Goal: Task Accomplishment & Management: Use online tool/utility

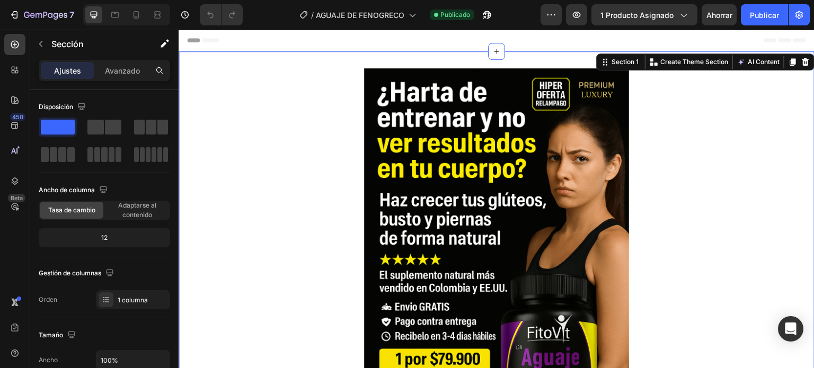
click at [802, 64] on icon at bounding box center [805, 61] width 7 height 7
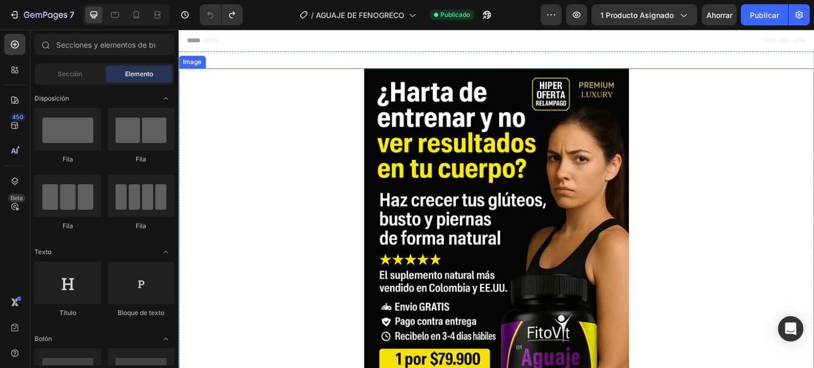
click at [210, 160] on div at bounding box center [497, 266] width 636 height 397
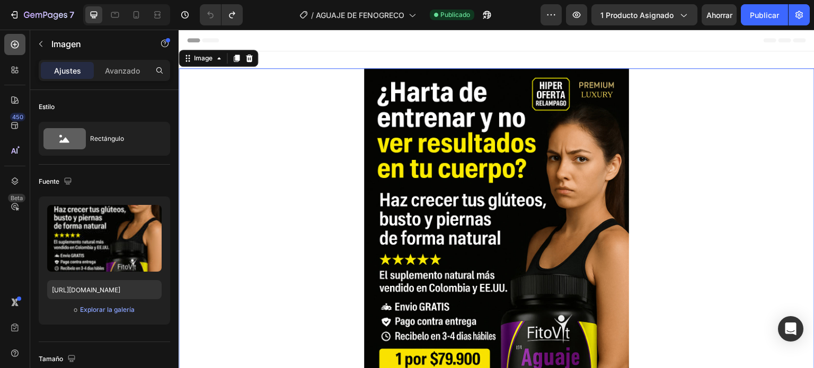
click at [19, 46] on icon at bounding box center [15, 44] width 11 height 11
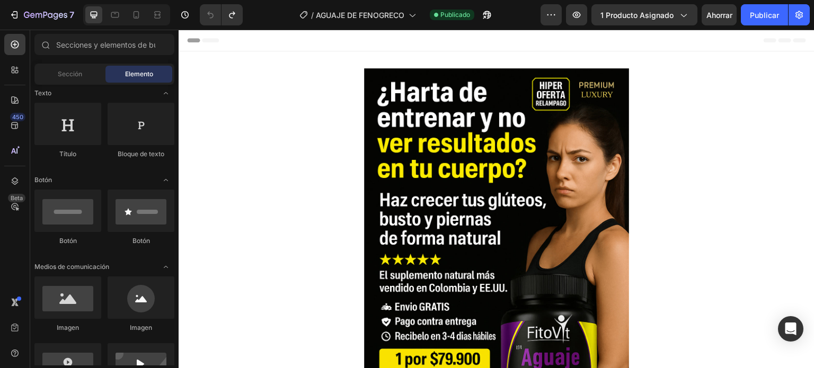
scroll to position [992, 0]
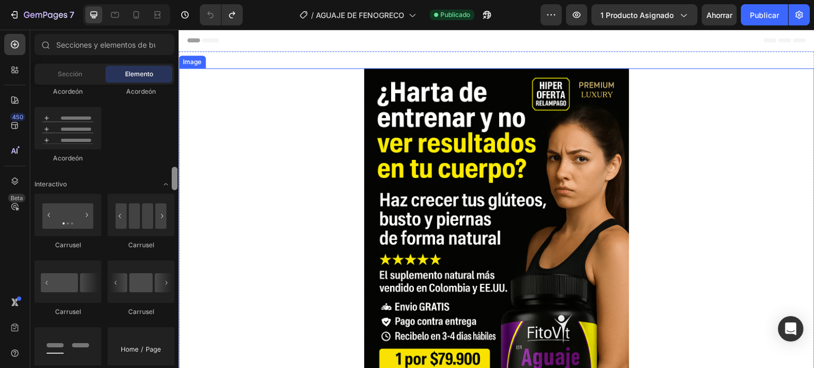
drag, startPoint x: 354, startPoint y: 146, endPoint x: 181, endPoint y: 313, distance: 239.8
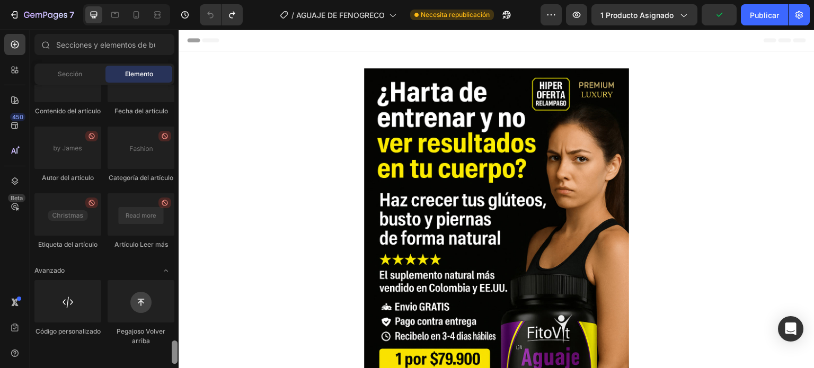
scroll to position [3092, 0]
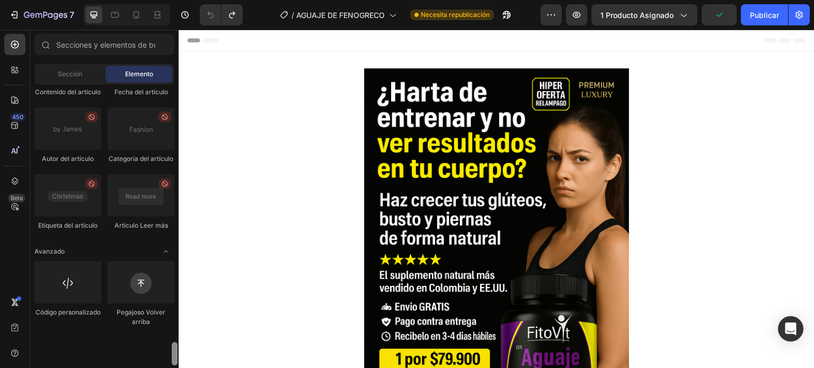
click at [174, 363] on div at bounding box center [175, 353] width 6 height 23
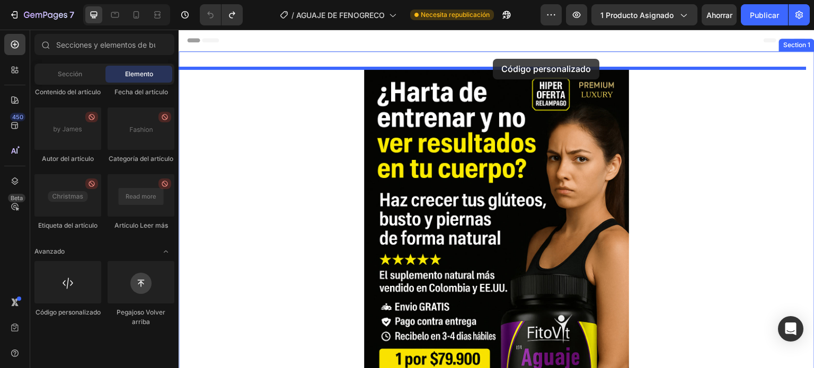
drag, startPoint x: 271, startPoint y: 198, endPoint x: 493, endPoint y: 59, distance: 261.8
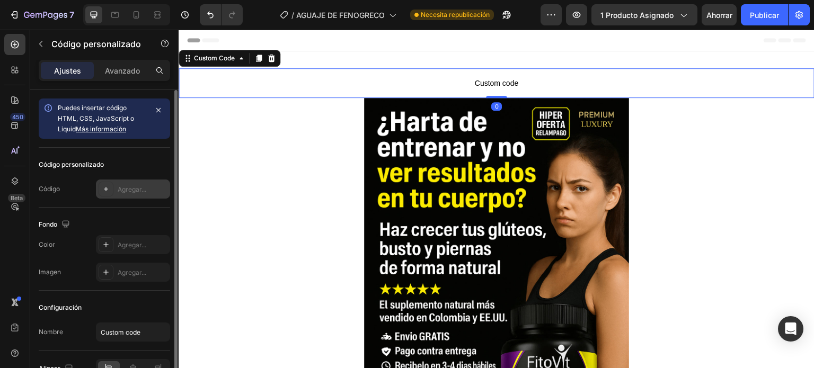
click at [121, 188] on font "Agregar..." at bounding box center [132, 189] width 29 height 8
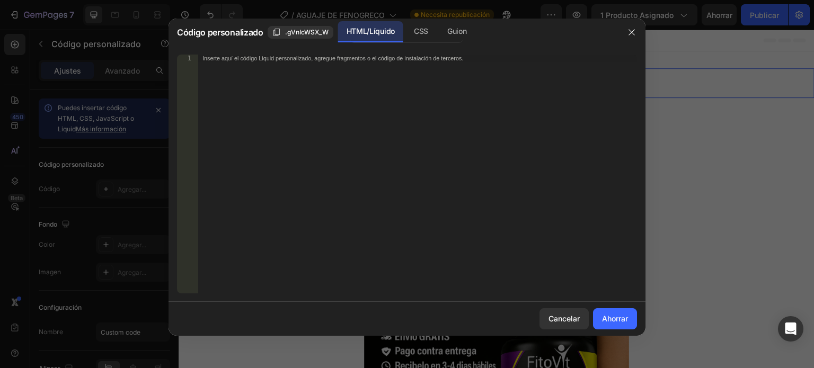
click at [218, 63] on div "Inserte aquí el código Liquid personalizado, agregue fragmentos o el código de …" at bounding box center [417, 182] width 439 height 254
click at [322, 61] on div "Inserte aquí el código Liquid personalizado, agregue fragmentos o el código de …" at bounding box center [417, 182] width 439 height 254
paste textarea
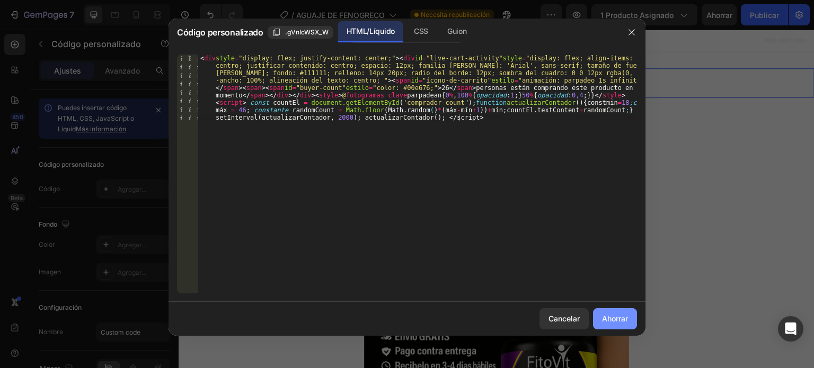
click at [623, 322] on font "Ahorrar" at bounding box center [615, 318] width 26 height 9
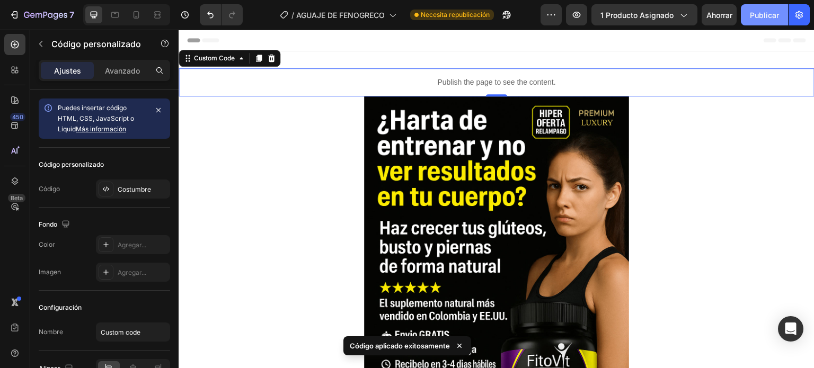
click at [757, 16] on font "Publicar" at bounding box center [764, 15] width 29 height 9
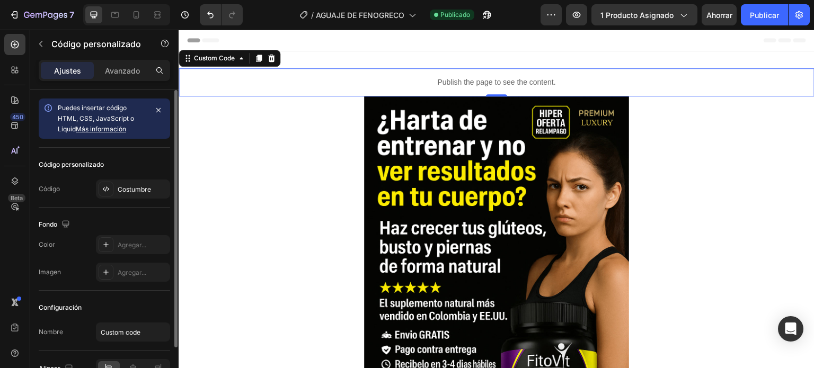
scroll to position [60, 0]
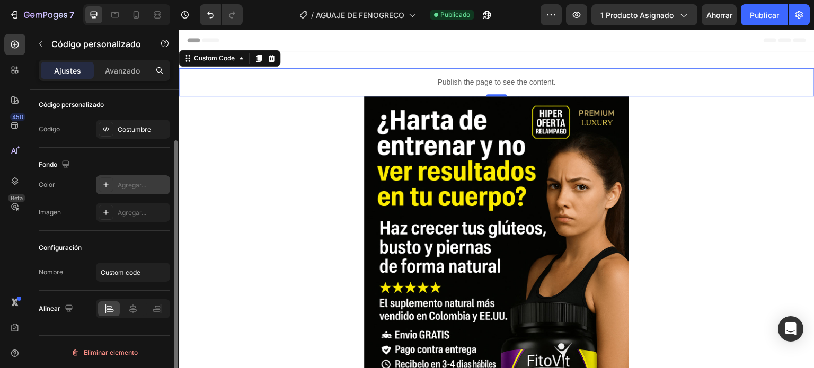
click at [108, 184] on icon at bounding box center [106, 185] width 8 height 8
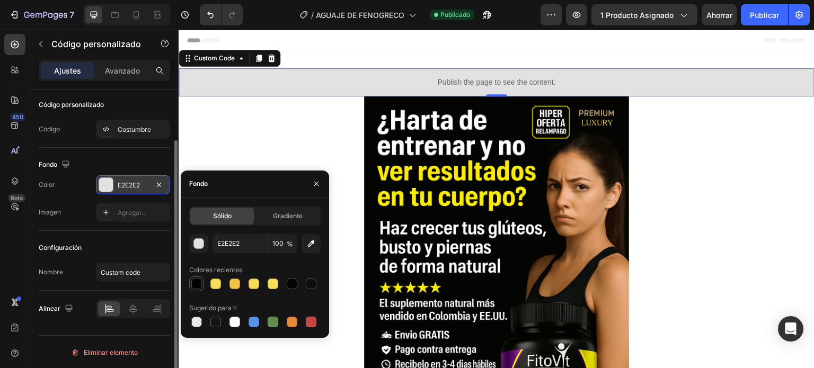
click at [198, 283] on div at bounding box center [196, 284] width 11 height 11
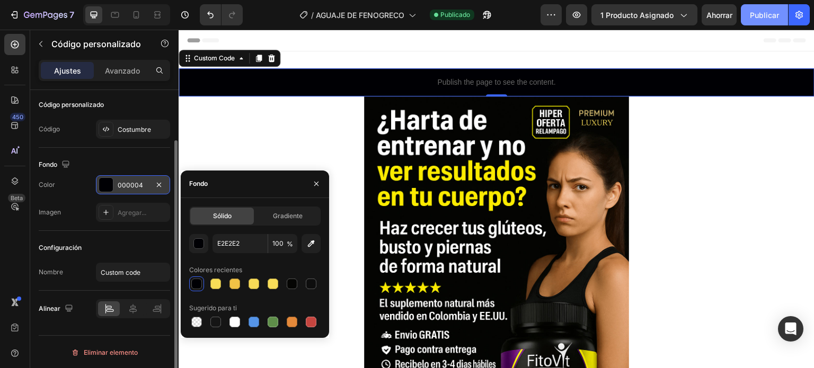
click at [753, 20] on font "Publicar" at bounding box center [764, 15] width 29 height 11
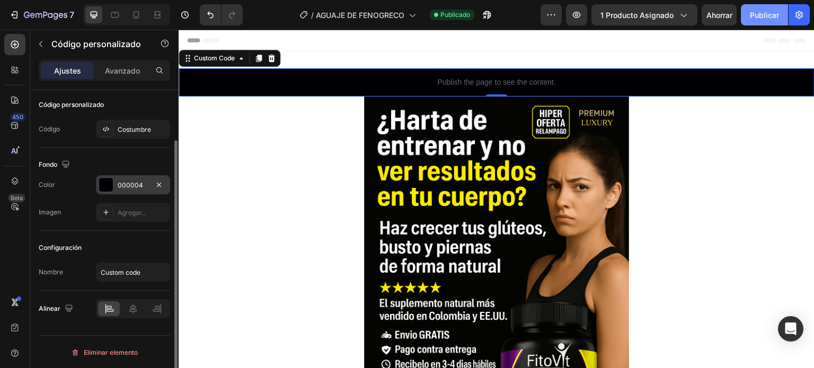
click at [748, 15] on button "Publicar" at bounding box center [764, 14] width 47 height 21
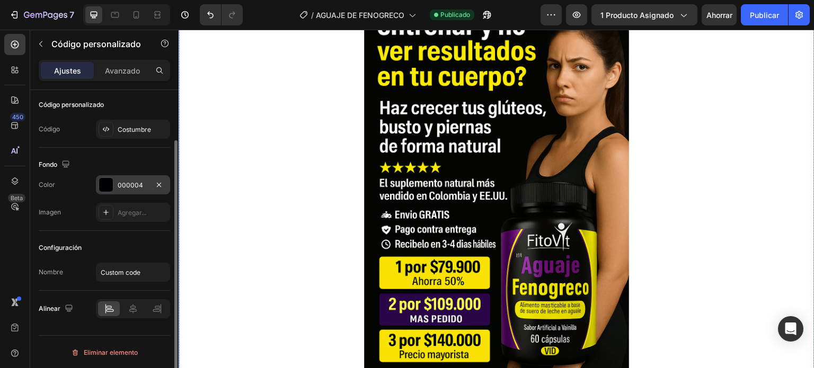
scroll to position [371, 0]
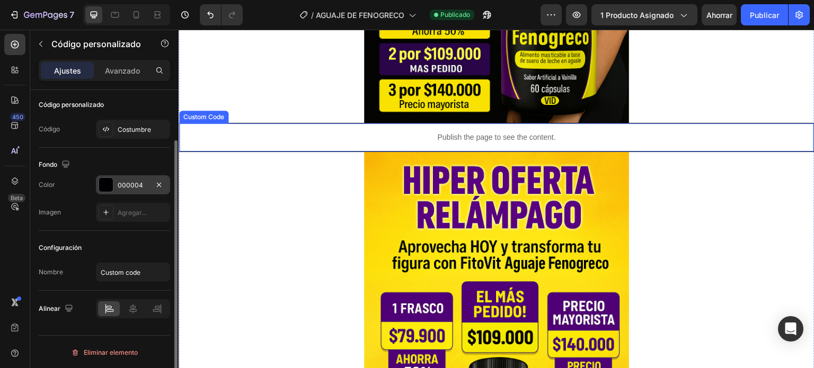
click at [384, 134] on p "Publish the page to see the content." at bounding box center [496, 137] width 635 height 11
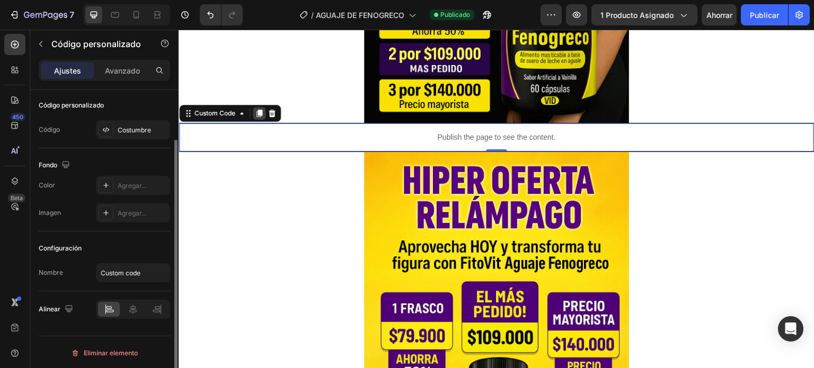
click at [256, 112] on icon at bounding box center [259, 113] width 6 height 7
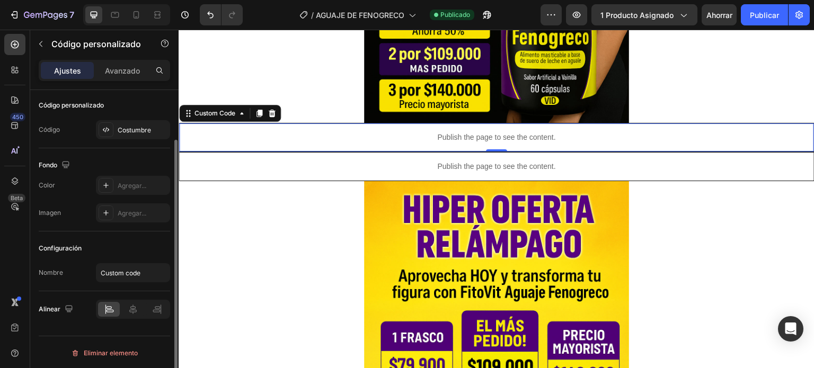
click at [384, 137] on p "Publish the page to see the content." at bounding box center [496, 137] width 635 height 11
click at [134, 135] on div "Costumbre" at bounding box center [133, 129] width 74 height 19
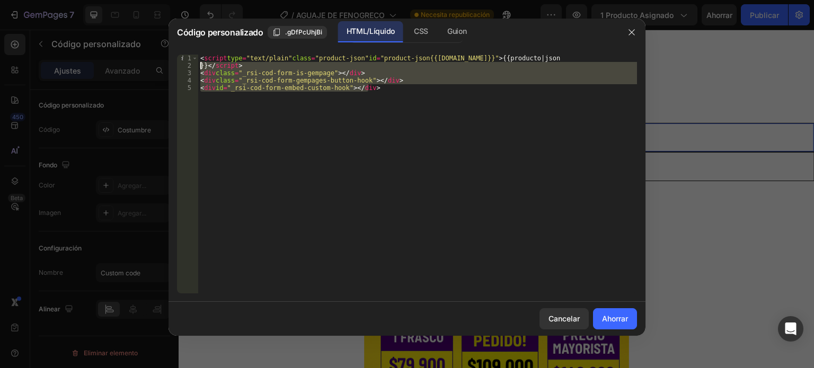
drag, startPoint x: 431, startPoint y: 93, endPoint x: 196, endPoint y: 62, distance: 237.3
click at [196, 62] on div "1 2 3 4 5 < script type = "text/plain" class = "product-json" id = "product-jso…" at bounding box center [407, 174] width 460 height 239
type textarea "}}</script> <div class="_rsi-cod-form-is-gempage"></div>"
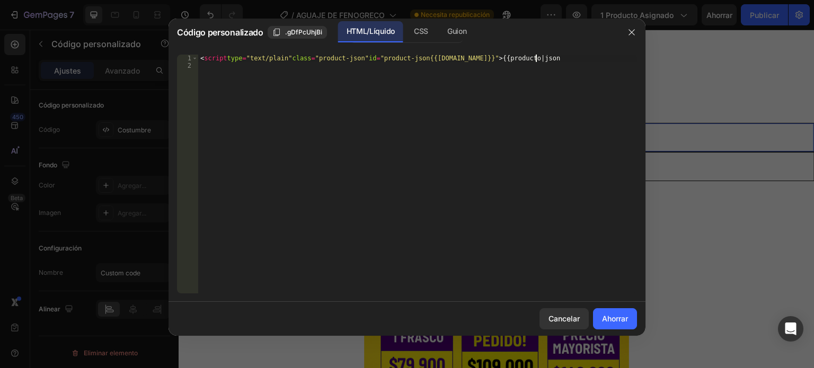
click at [576, 57] on div "< script type = "text/plain" class = "product-json" id = "product-json{{[DOMAIN…" at bounding box center [417, 182] width 439 height 254
type textarea "<script type="text/plain" class="product-json" id="product-json{{[DOMAIN_NAME]}…"
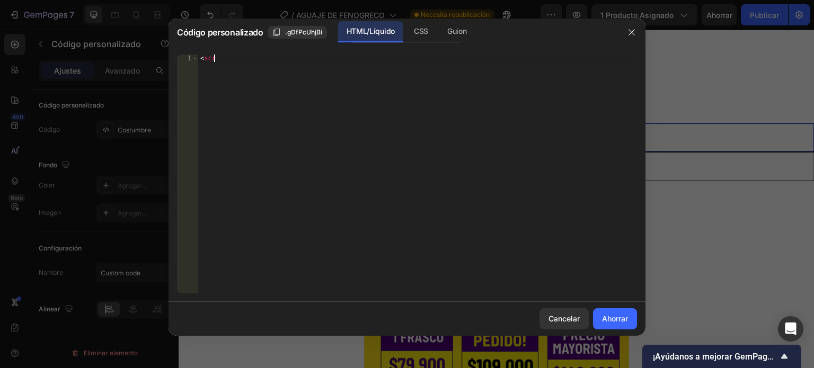
type textarea "<"
paste textarea
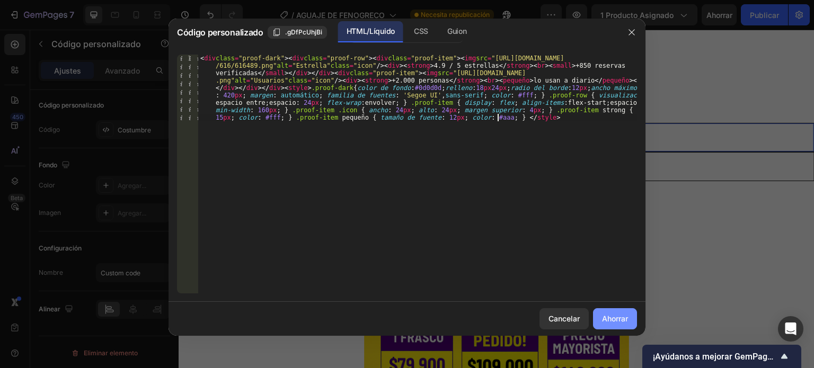
click at [609, 318] on font "Ahorrar" at bounding box center [615, 318] width 26 height 9
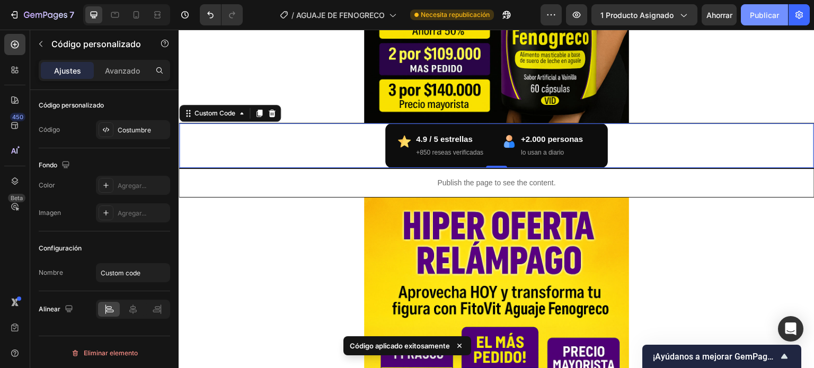
click at [763, 15] on font "Publicar" at bounding box center [764, 15] width 29 height 9
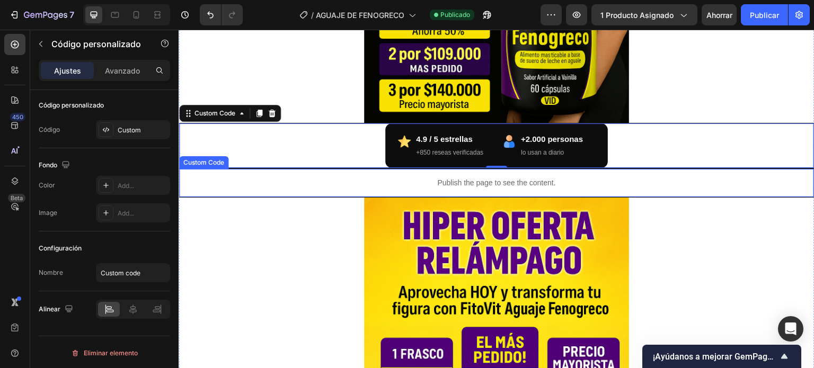
click at [301, 183] on p "Publish the page to see the content." at bounding box center [496, 183] width 635 height 11
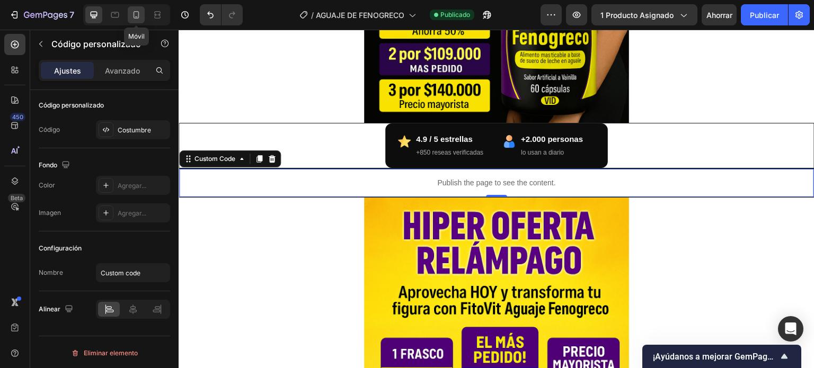
click at [131, 17] on icon at bounding box center [136, 15] width 11 height 11
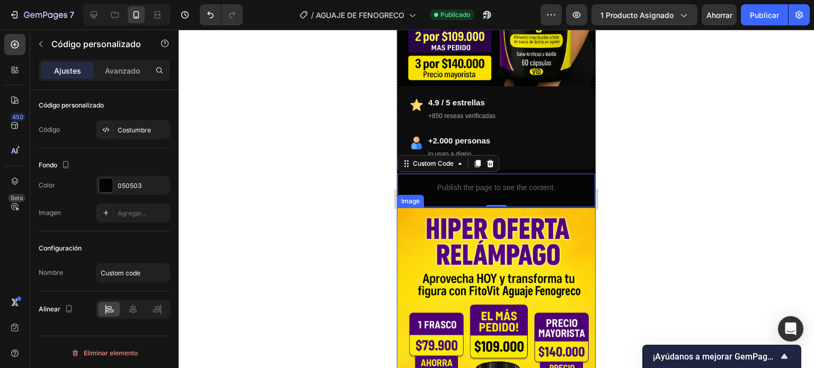
scroll to position [278, 0]
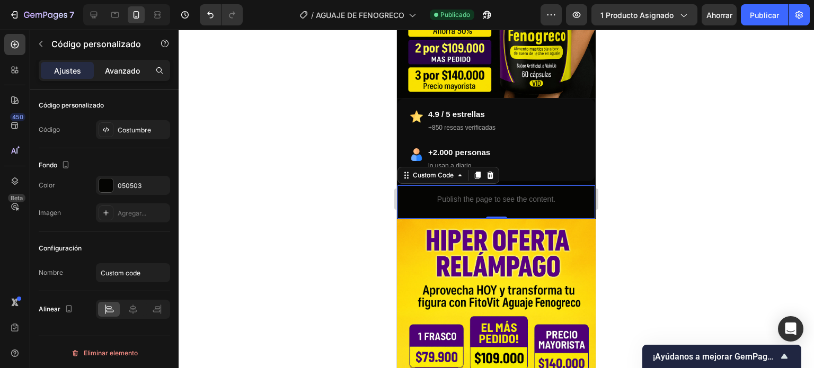
click at [126, 69] on font "Avanzado" at bounding box center [122, 70] width 35 height 9
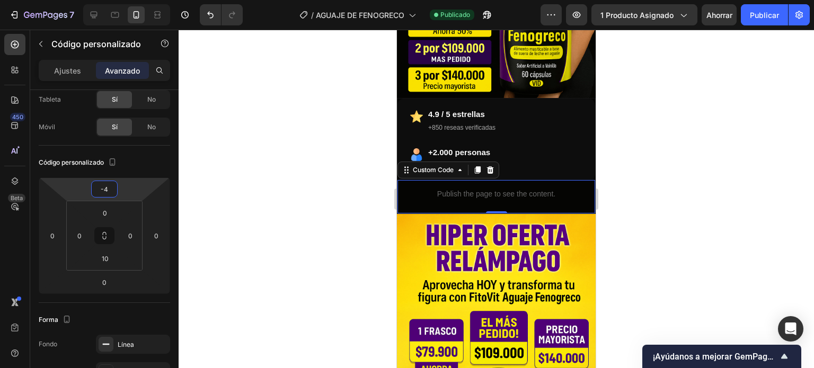
click at [130, 0] on html "7 / AGUAJE DE FENOGRECO Publicado Avance 1 producto asignado Ahorrar Publicar 4…" at bounding box center [407, 0] width 814 height 0
click at [769, 14] on font "Publicar" at bounding box center [764, 15] width 29 height 9
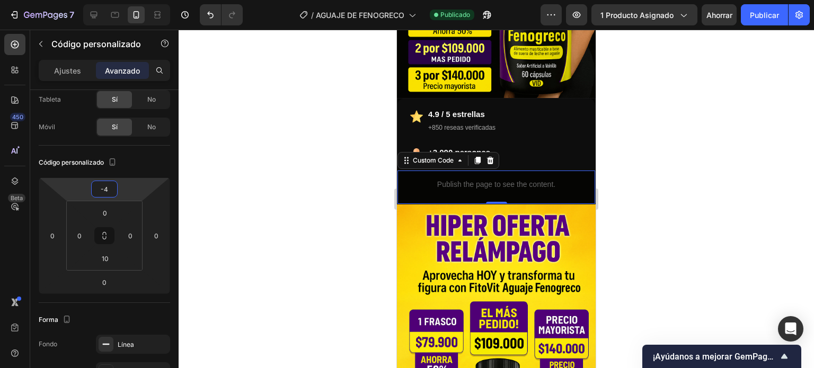
click at [123, 0] on html "7 / AGUAJE DE FENOGRECO Publicado Avance 1 producto asignado Ahorrar Publicar 4…" at bounding box center [407, 0] width 814 height 0
click at [771, 19] on font "Publicar" at bounding box center [764, 15] width 29 height 9
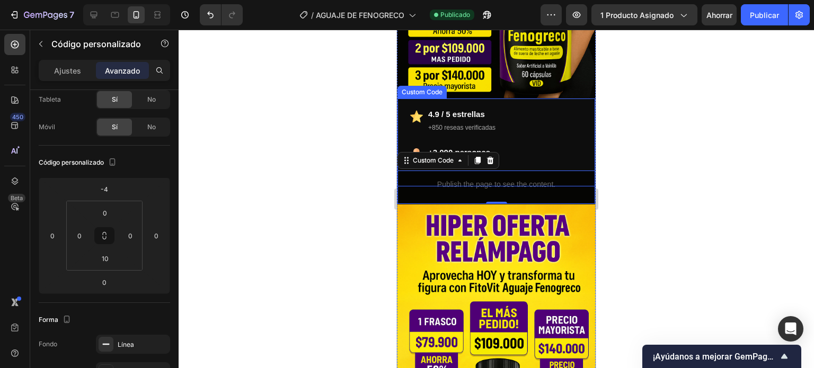
click at [519, 108] on div "4.9 / 5 estrellas +850 rese￱as verificadas" at bounding box center [496, 120] width 172 height 25
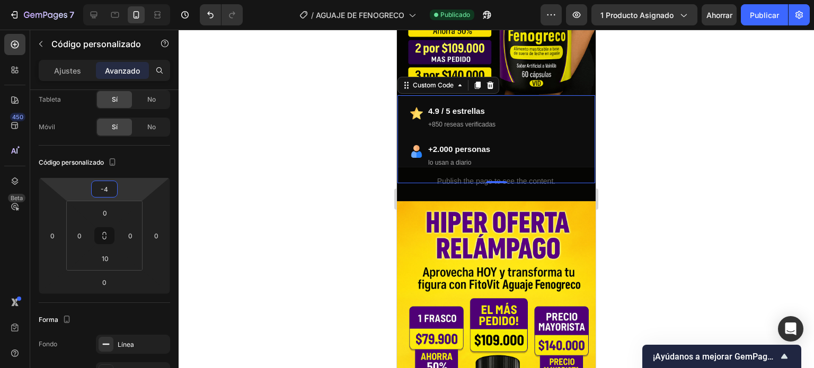
click at [127, 0] on html "7 / AGUAJE DE FENOGRECO Publicado Avance 1 producto asignado Ahorrar Publicar 4…" at bounding box center [407, 0] width 814 height 0
drag, startPoint x: 120, startPoint y: 207, endPoint x: 121, endPoint y: 214, distance: 6.4
click at [119, 0] on html "7 / AGUAJE DE FENOGRECO Publicado Avance 1 producto asignado Ahorrar Publicar 4…" at bounding box center [407, 0] width 814 height 0
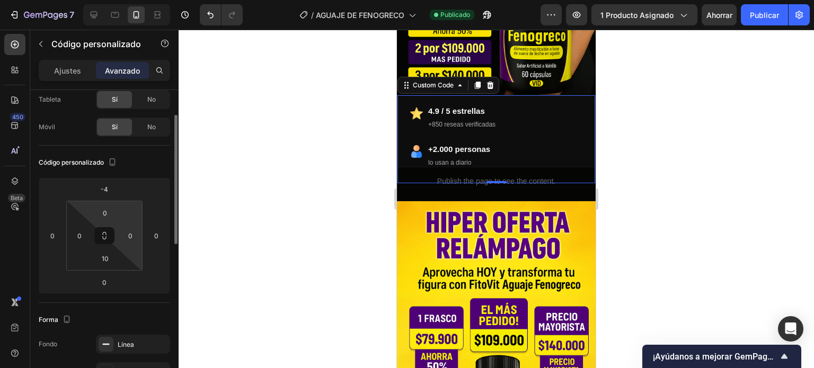
drag, startPoint x: 123, startPoint y: 210, endPoint x: 121, endPoint y: 222, distance: 11.8
click at [123, 0] on html "7 / AGUAJE DE FENOGRECO Publicado Avance 1 producto asignado Ahorrar Publicar 4…" at bounding box center [407, 0] width 814 height 0
click at [749, 11] on button "Publicar" at bounding box center [764, 14] width 47 height 21
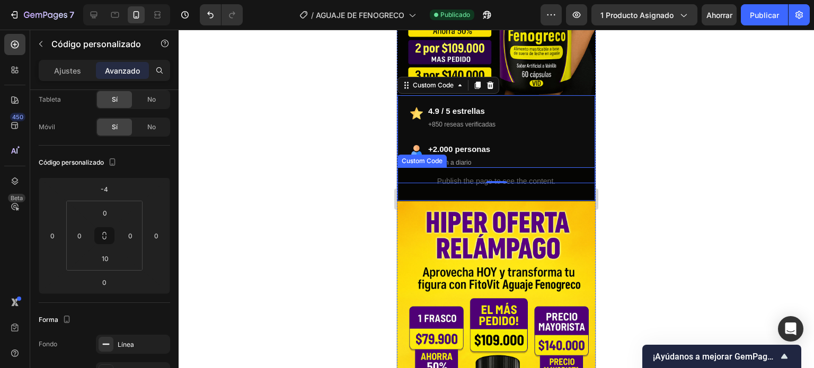
click at [467, 167] on div "Publish the page to see the content." at bounding box center [496, 181] width 198 height 28
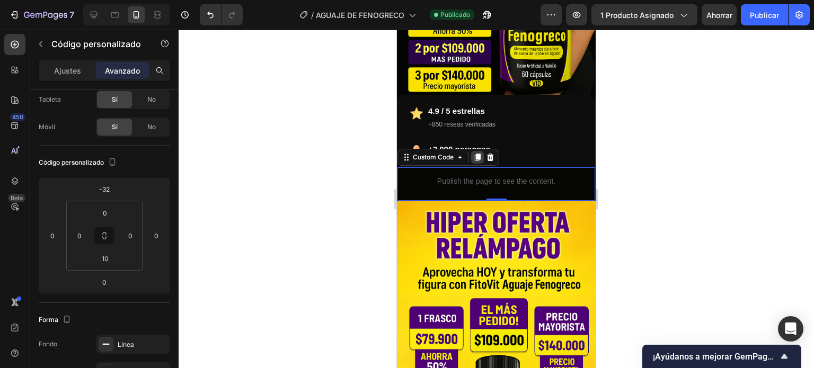
click at [476, 153] on icon at bounding box center [477, 157] width 8 height 8
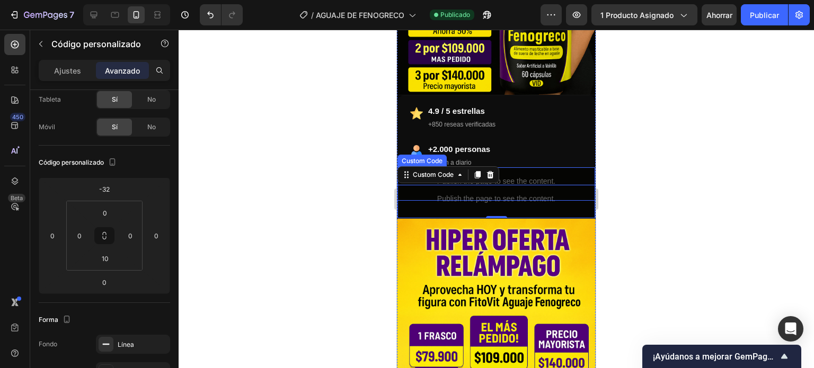
click at [528, 167] on div "Publish the page to see the content." at bounding box center [496, 181] width 198 height 28
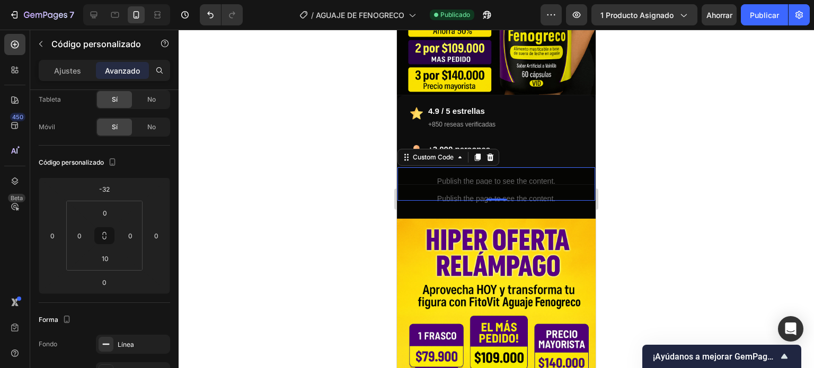
click at [549, 176] on p "Publish the page to see the content." at bounding box center [496, 181] width 198 height 11
click at [66, 70] on font "Ajustes" at bounding box center [67, 70] width 27 height 9
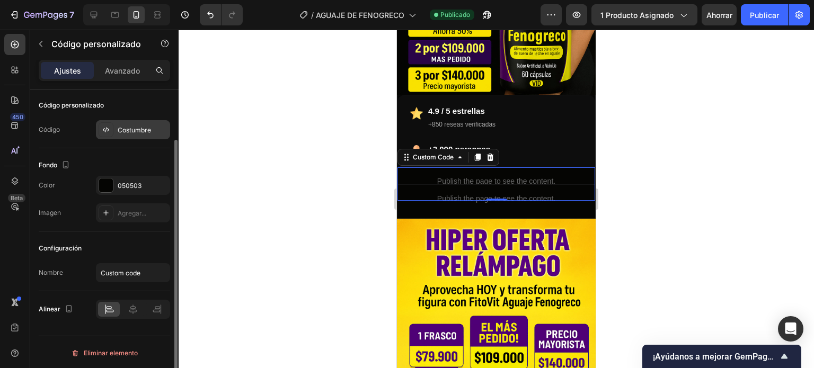
click at [129, 131] on font "Costumbre" at bounding box center [134, 130] width 33 height 8
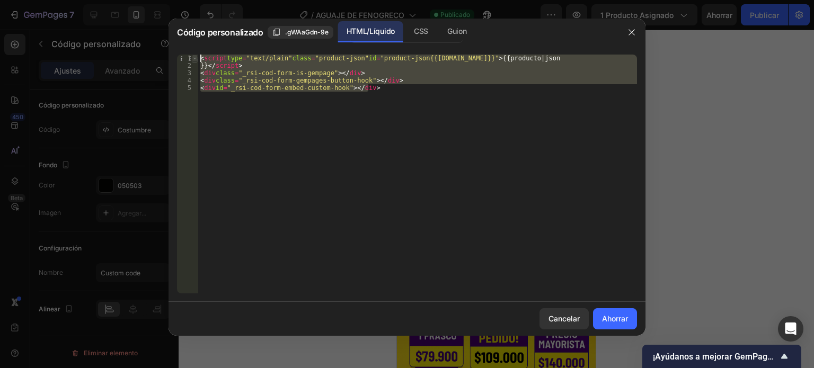
drag, startPoint x: 418, startPoint y: 91, endPoint x: 195, endPoint y: 59, distance: 225.4
click at [195, 59] on div "1 2 3 4 5 < script type = "text/plain" class = "product-json" id = "product-jso…" at bounding box center [407, 174] width 460 height 239
type textarea "<script type="text/plain" class="product-json" id="product-json{{[DOMAIN_NAME]}…"
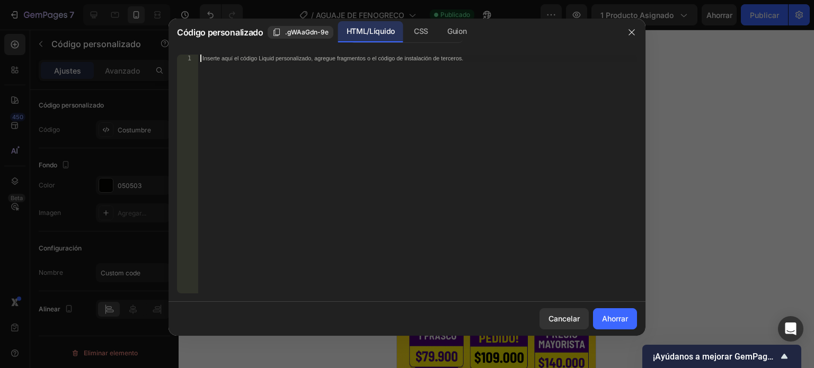
paste textarea
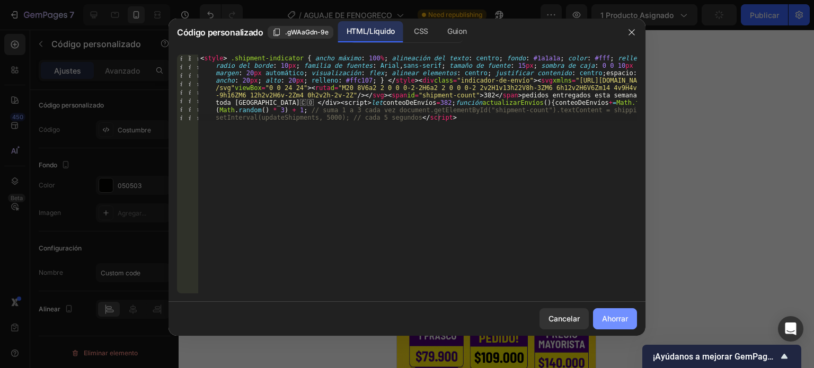
click at [629, 313] on button "Ahorrar" at bounding box center [615, 318] width 44 height 21
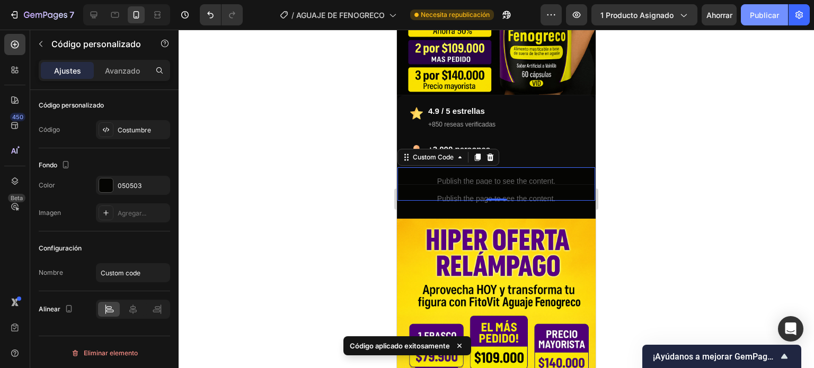
click at [759, 19] on font "Publicar" at bounding box center [764, 15] width 29 height 9
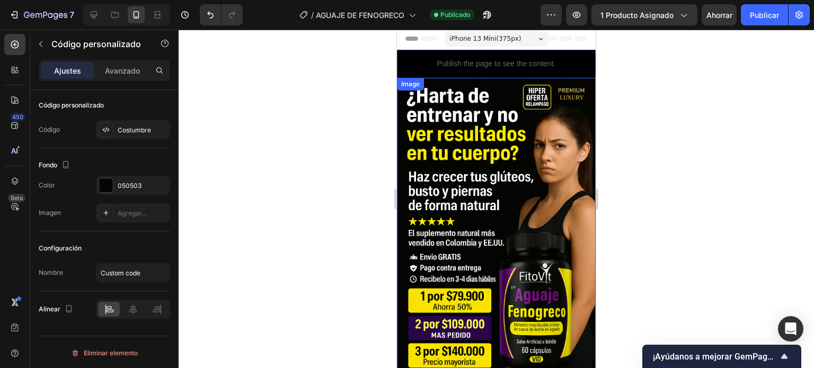
scroll to position [0, 0]
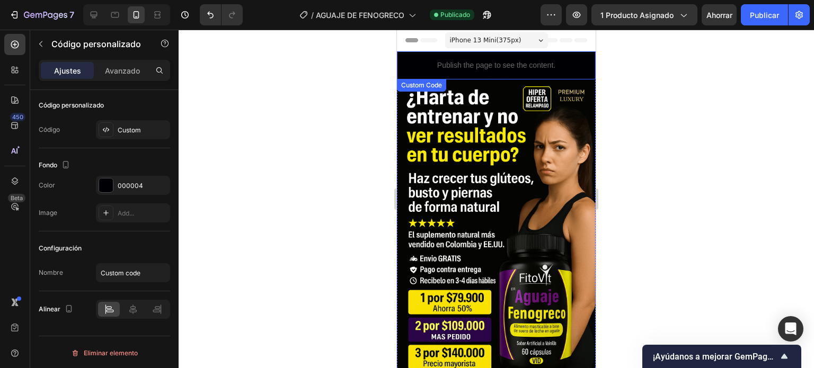
click at [419, 59] on div "Publish the page to see the content." at bounding box center [496, 65] width 199 height 28
click at [476, 91] on icon at bounding box center [477, 89] width 6 height 7
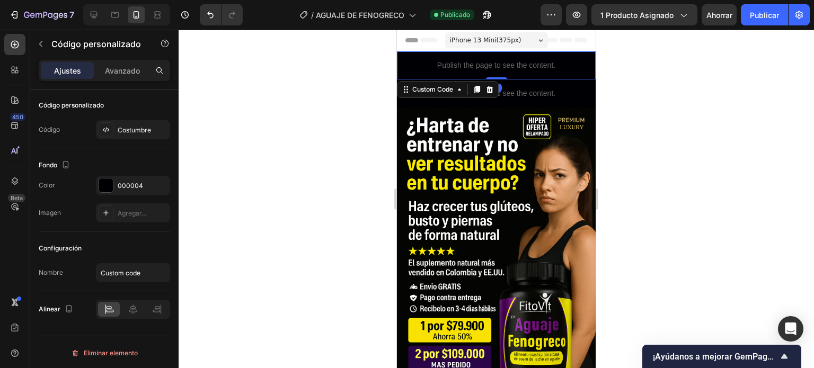
click at [521, 64] on p "Publish the page to see the content." at bounding box center [496, 65] width 199 height 11
click at [129, 127] on font "Costumbre" at bounding box center [134, 130] width 33 height 8
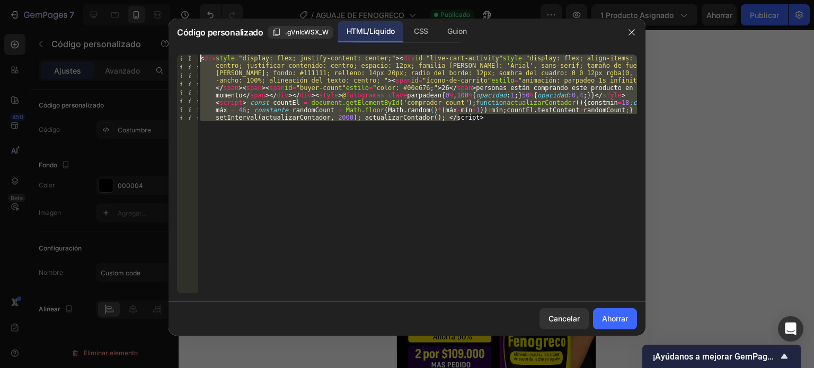
drag, startPoint x: 536, startPoint y: 123, endPoint x: 200, endPoint y: 60, distance: 342.3
click at [200, 60] on div "< div style = "display: flex; justify-content: center;" > < div id = "live-cart…" at bounding box center [417, 241] width 439 height 372
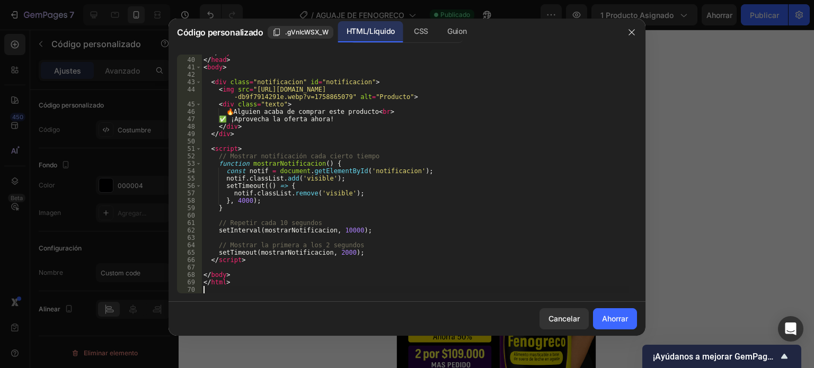
scroll to position [288, 0]
click at [611, 321] on font "Ahorrar" at bounding box center [615, 318] width 26 height 9
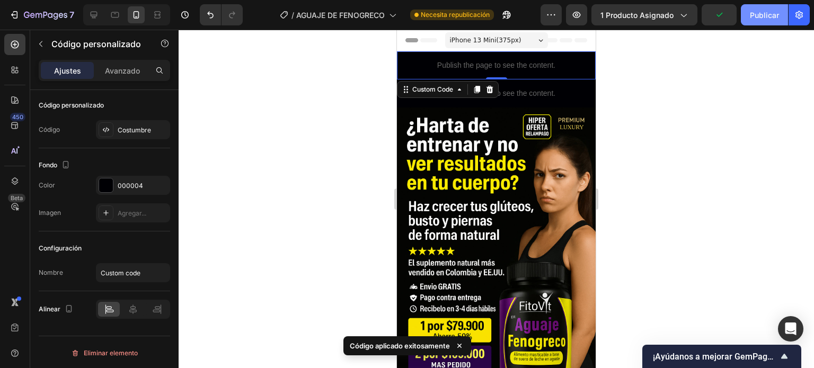
click at [775, 12] on font "Publicar" at bounding box center [764, 15] width 29 height 9
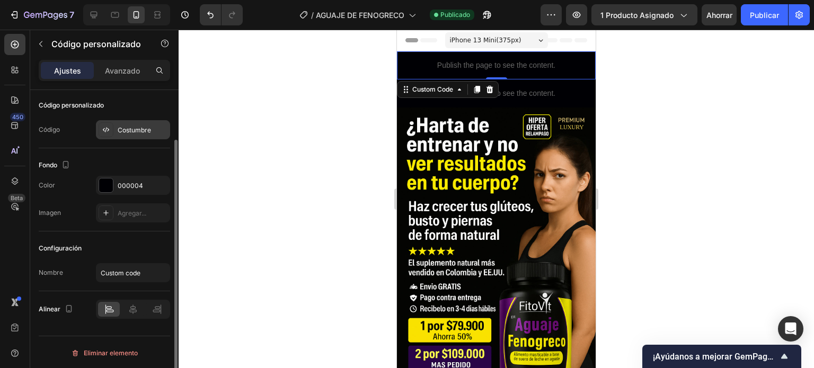
click at [138, 131] on font "Costumbre" at bounding box center [134, 130] width 33 height 8
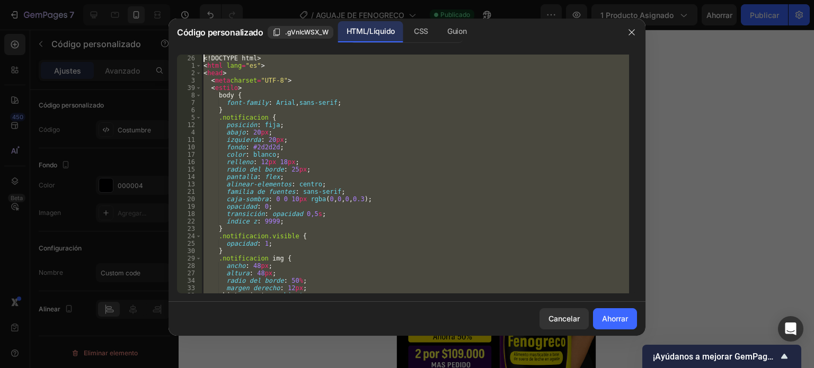
scroll to position [0, 0]
drag, startPoint x: 230, startPoint y: 288, endPoint x: 203, endPoint y: 50, distance: 238.9
click at [203, 50] on div "26 1 2 3 39 8 7 6 5 12 4 11 10 17 16 15 14 13 21 20 19 18 22 23 24 25 30 29 28 …" at bounding box center [406, 174] width 477 height 256
type textarea "<!DOCTYPE html> <html lang="es">"
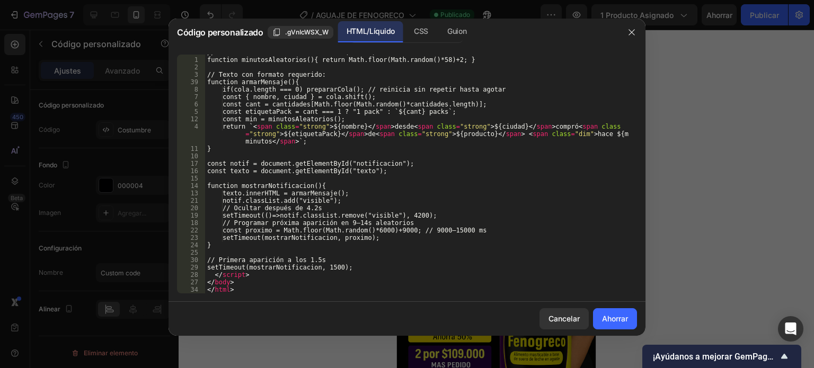
scroll to position [807, 0]
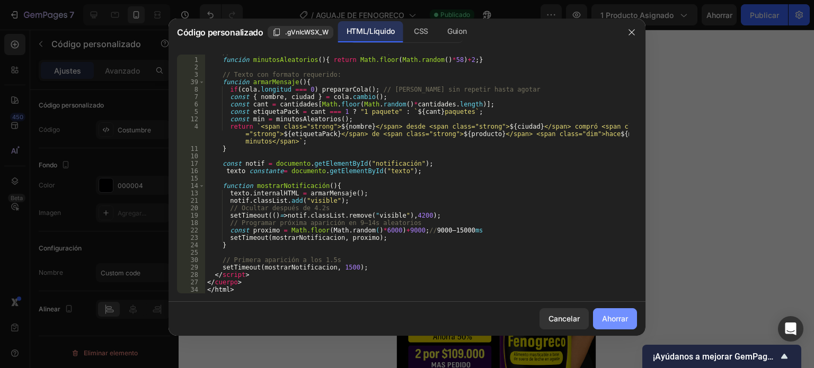
click at [618, 317] on font "Ahorrar" at bounding box center [615, 318] width 26 height 9
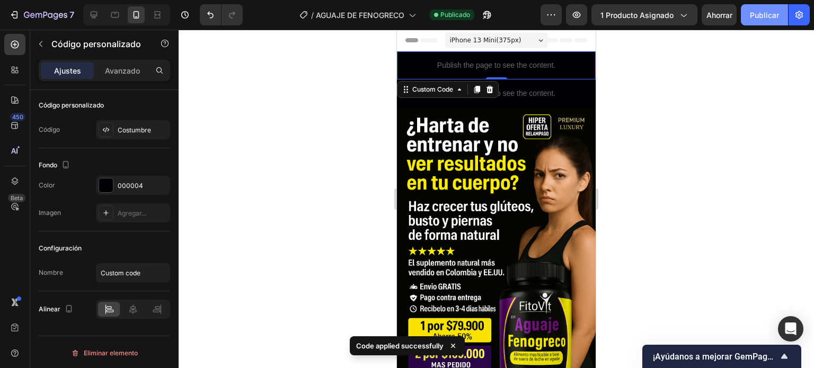
click at [753, 10] on font "Publicar" at bounding box center [764, 15] width 29 height 11
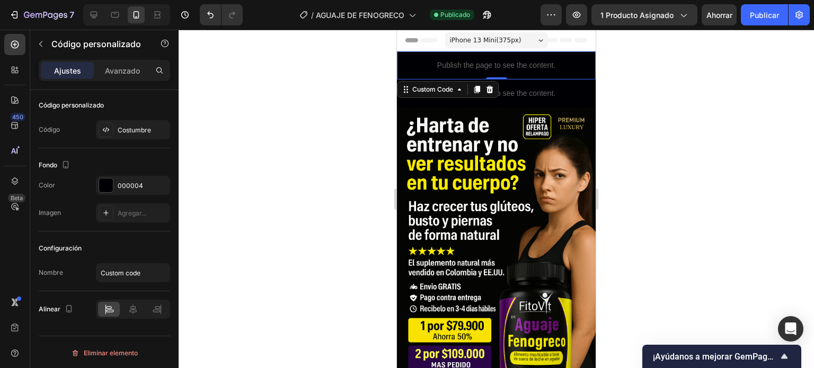
click at [464, 64] on p "Publish the page to see the content." at bounding box center [496, 65] width 199 height 11
click at [462, 61] on p "Publish the page to see the content." at bounding box center [496, 65] width 199 height 11
click at [464, 67] on p "Publish the page to see the content." at bounding box center [496, 65] width 199 height 11
click at [124, 131] on font "Costumbre" at bounding box center [134, 130] width 33 height 8
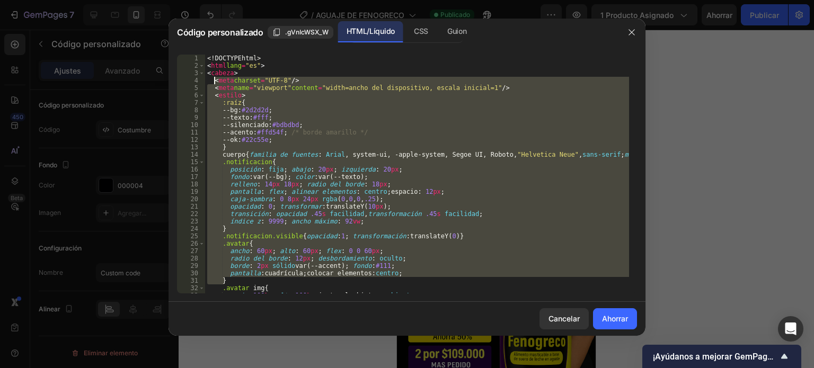
drag, startPoint x: 371, startPoint y: 281, endPoint x: 215, endPoint y: 82, distance: 254.0
click at [215, 82] on div "<! DOCTYPE html > < html lang = "es" > < cabeza > < meta charset = "UTF-8" /> <…" at bounding box center [417, 182] width 424 height 254
type textarea "<meta charset="UTF-8" /> <meta name="viewport" content="width=device-width, ini…"
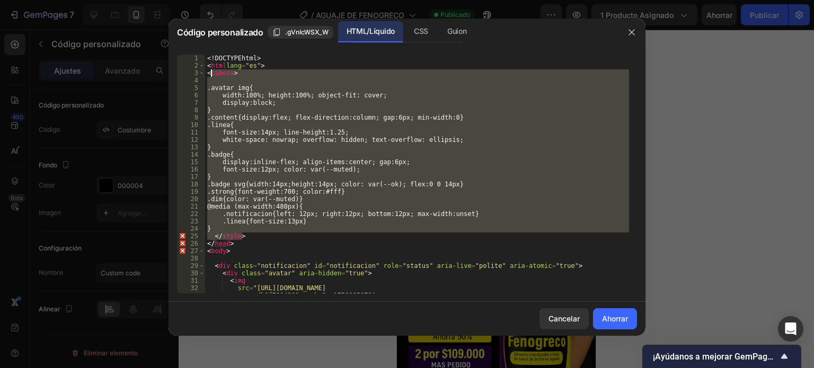
drag, startPoint x: 260, startPoint y: 162, endPoint x: 210, endPoint y: 73, distance: 102.0
click at [210, 73] on div "<! DOCTYPE html > < html lang = "es" > < cabeza > .avatar img{ width:100%; heig…" at bounding box center [417, 182] width 424 height 254
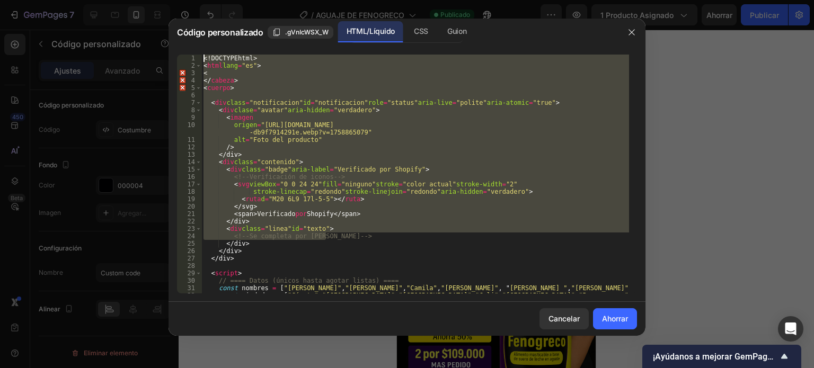
drag, startPoint x: 326, startPoint y: 222, endPoint x: 216, endPoint y: 46, distance: 207.9
click at [216, 46] on div "< 1 2 3 4 5 6 7 8 9 10 11 12 13 14 15 16 17 18 19 20 21 22 23 24 25 26 27 28 29…" at bounding box center [406, 174] width 477 height 256
type textarea "<!DOCTYPE html> <html lang="es">"
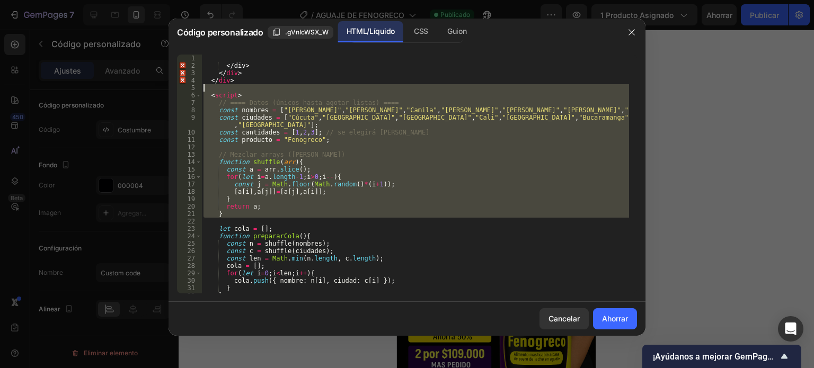
drag, startPoint x: 247, startPoint y: 116, endPoint x: 200, endPoint y: 41, distance: 88.6
click at [200, 41] on div "Código personalizado .gVnIcWSX_W HTML/Líquido CSS [PERSON_NAME] 1 2 3 4 5 6 7 8…" at bounding box center [406, 177] width 477 height 317
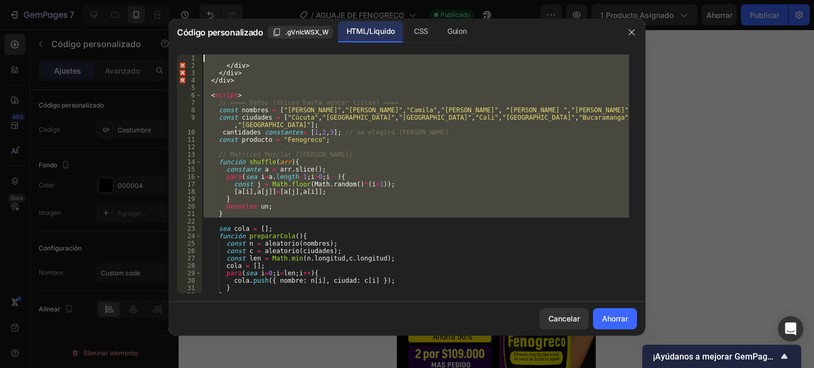
type textarea "</div>"
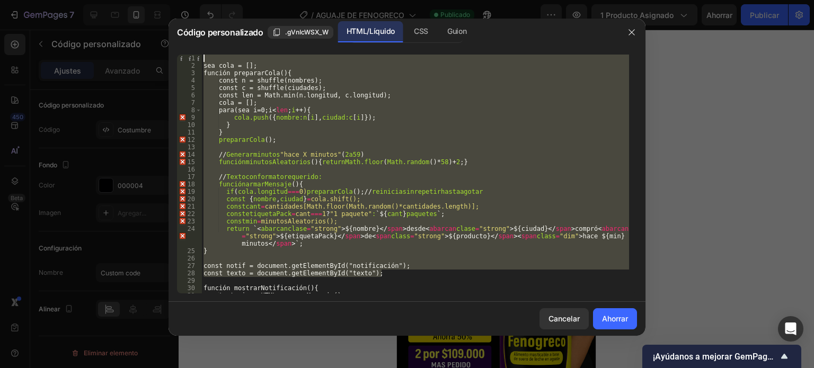
drag, startPoint x: 389, startPoint y: 271, endPoint x: 223, endPoint y: 50, distance: 276.2
click at [223, 50] on div "1 2 3 4 5 6 7 8 9 10 11 12 13 14 15 16 17 18 19 20 21 22 23 24 25 26 27 28 29 3…" at bounding box center [406, 174] width 477 height 256
type textarea "let cola = [];"
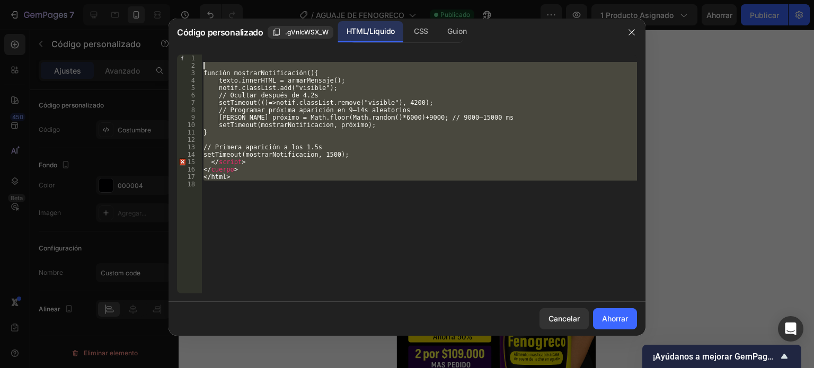
drag, startPoint x: 222, startPoint y: 113, endPoint x: 210, endPoint y: 63, distance: 51.3
click at [210, 63] on div "función mostrarNotificación(){ texto.innerHTML = armarMensaje(); notif.classLis…" at bounding box center [419, 182] width 436 height 254
type textarea "function mostrarNotificacion(){"
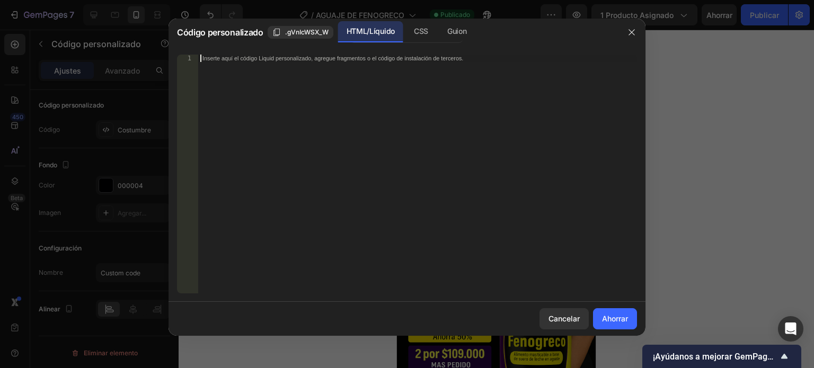
click at [279, 62] on div "Inserte aquí el código Liquid personalizado, agregue fragmentos o el código de …" at bounding box center [417, 182] width 439 height 254
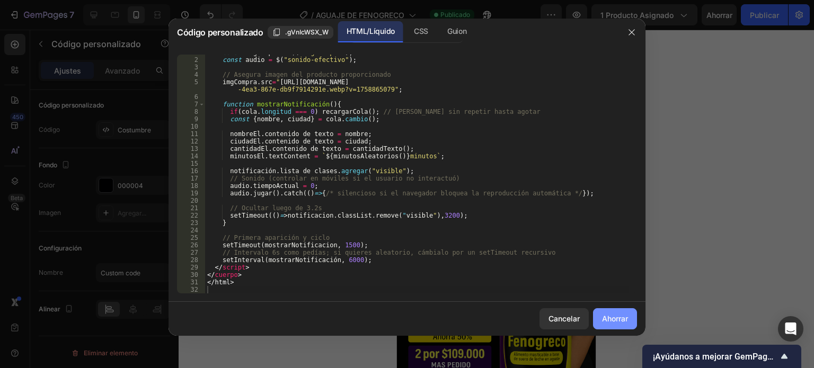
click at [607, 317] on font "Ahorrar" at bounding box center [615, 318] width 26 height 9
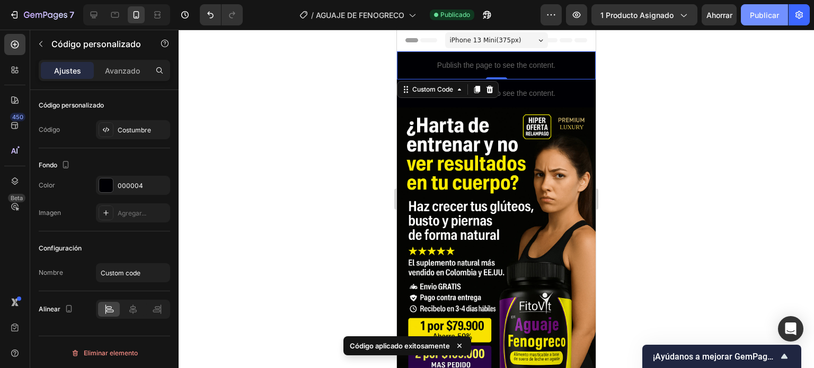
click at [766, 20] on button "Publicar" at bounding box center [764, 14] width 47 height 21
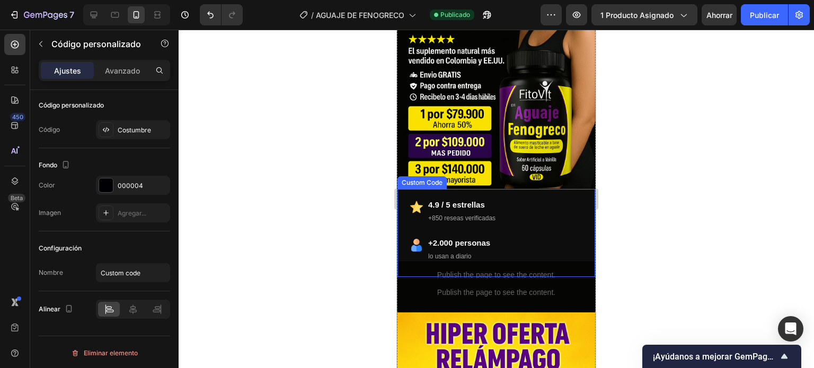
scroll to position [265, 0]
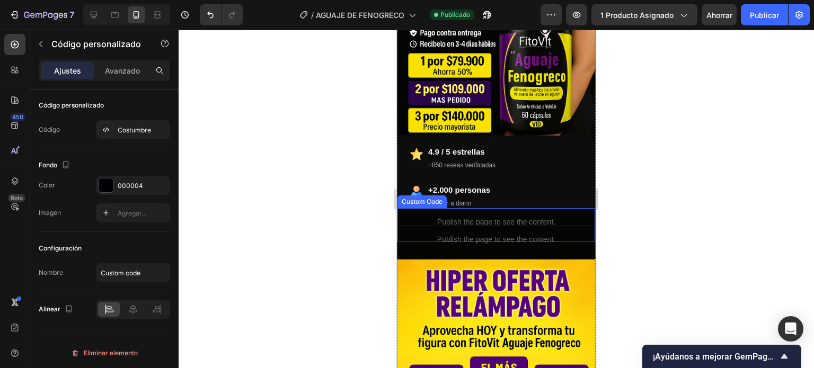
click at [485, 217] on p "Publish the page to see the content." at bounding box center [496, 222] width 198 height 11
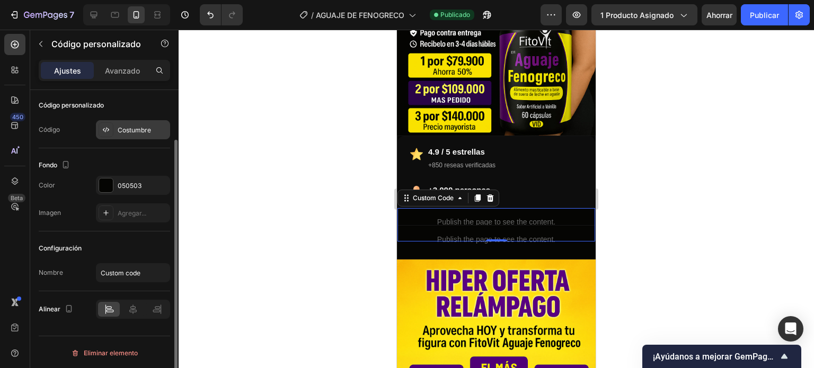
click at [129, 134] on div "Costumbre" at bounding box center [143, 131] width 50 height 10
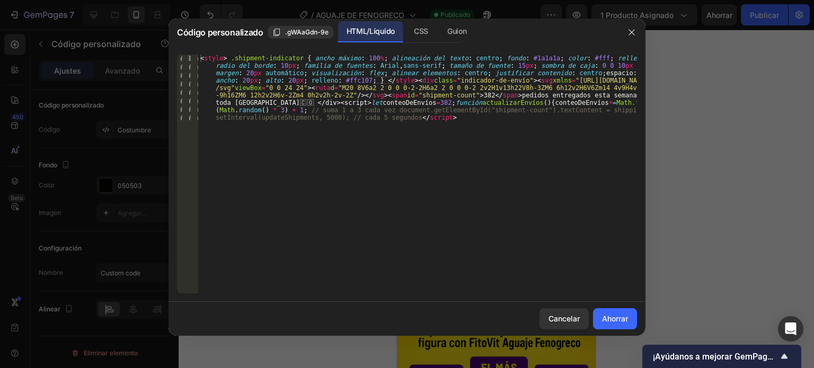
click at [793, 167] on div at bounding box center [407, 184] width 814 height 368
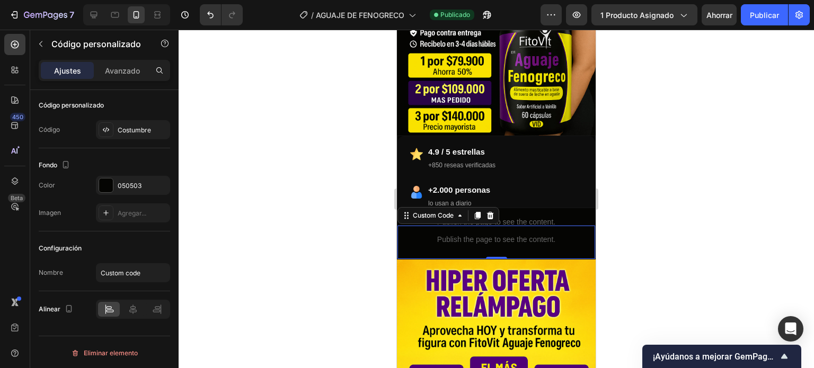
click at [522, 237] on div "Publish the page to see the content." at bounding box center [496, 240] width 198 height 28
click at [128, 126] on font "Costumbre" at bounding box center [134, 130] width 33 height 8
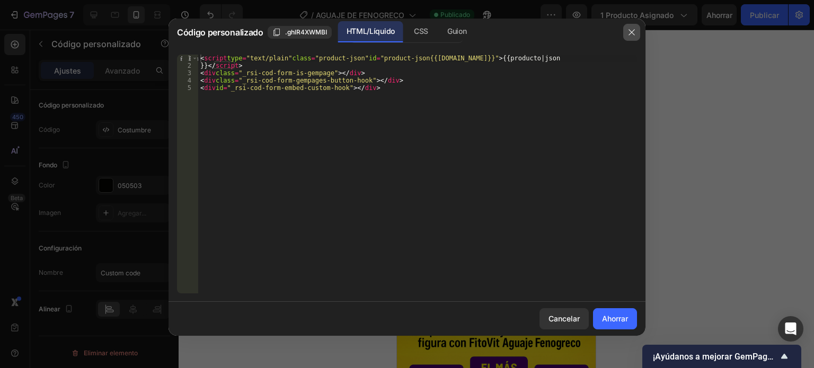
click at [634, 31] on icon "button" at bounding box center [631, 32] width 8 height 8
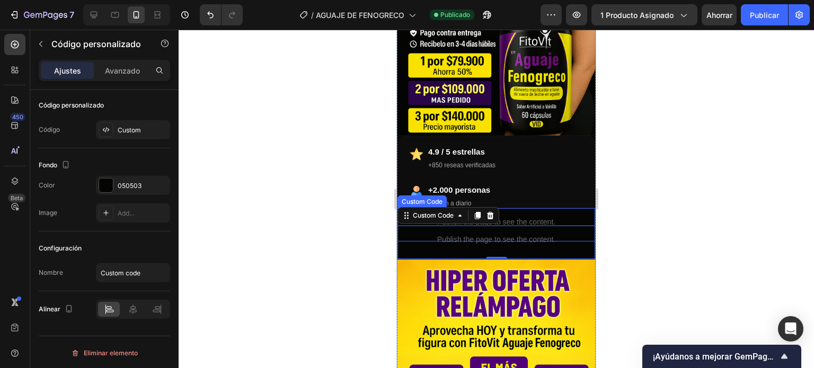
click at [536, 208] on div "Publish the page to see the content." at bounding box center [496, 222] width 198 height 28
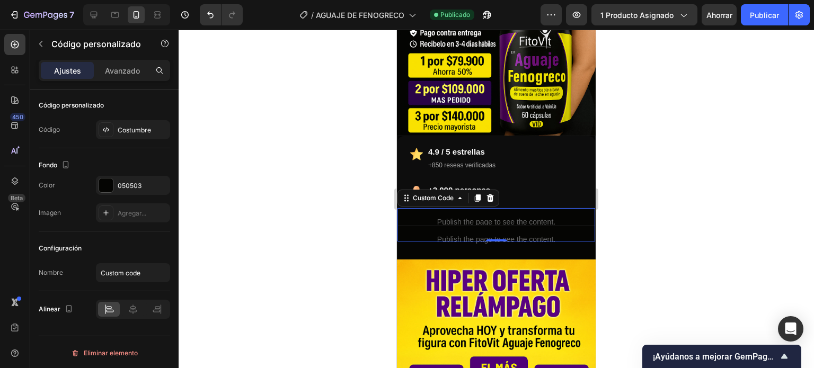
click at [511, 208] on div "Publish the page to see the content." at bounding box center [496, 222] width 198 height 28
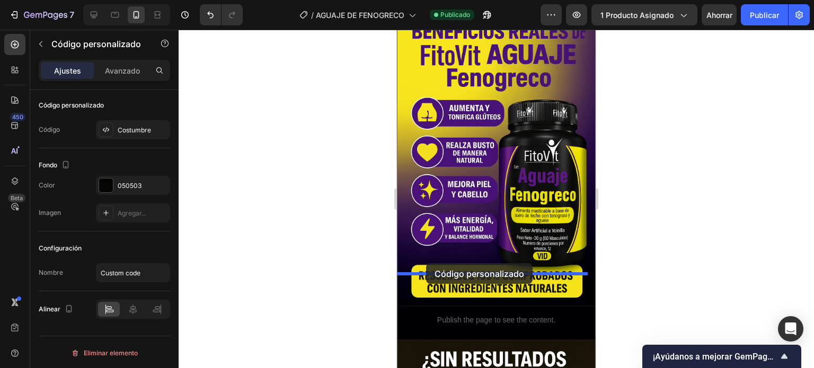
scroll to position [1596, 0]
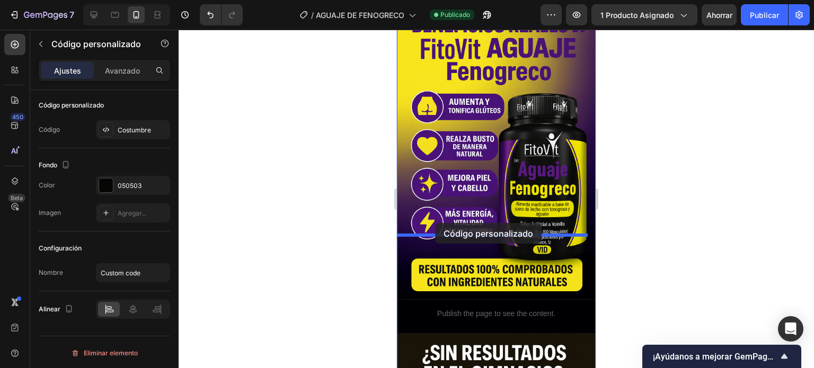
drag, startPoint x: 443, startPoint y: 190, endPoint x: 435, endPoint y: 223, distance: 33.8
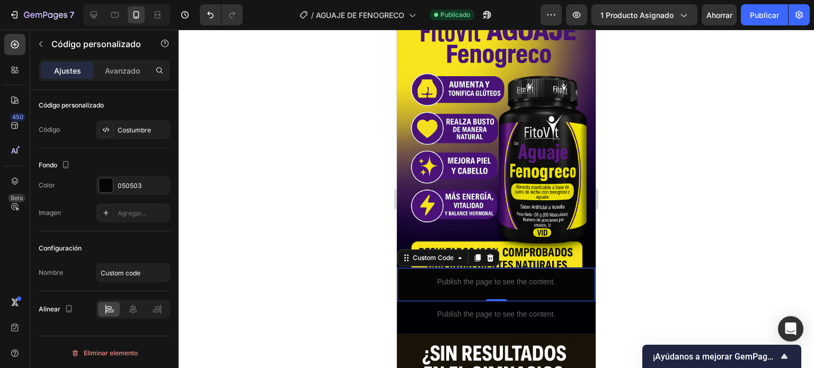
scroll to position [1578, 0]
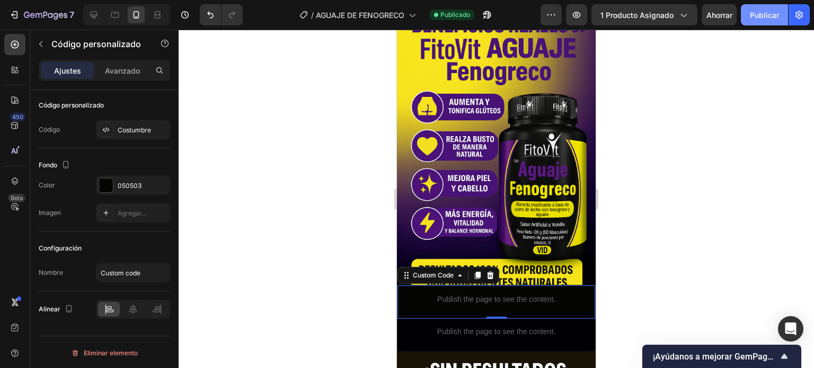
click at [761, 13] on font "Publicar" at bounding box center [764, 15] width 29 height 9
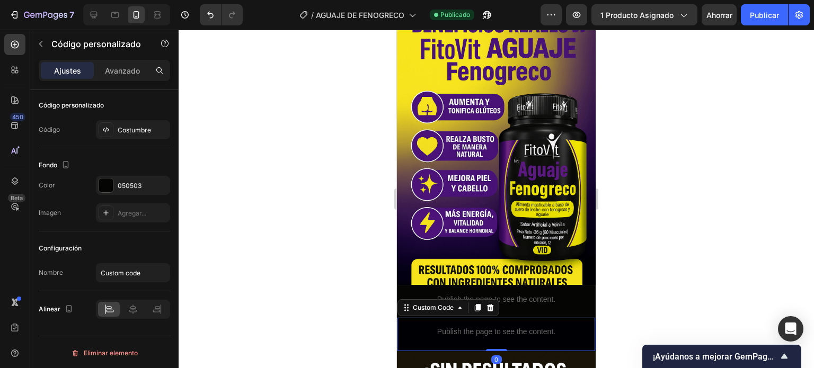
click at [447, 318] on div "Publish the page to see the content." at bounding box center [496, 332] width 198 height 28
click at [130, 76] on p "Avanzado" at bounding box center [122, 70] width 35 height 11
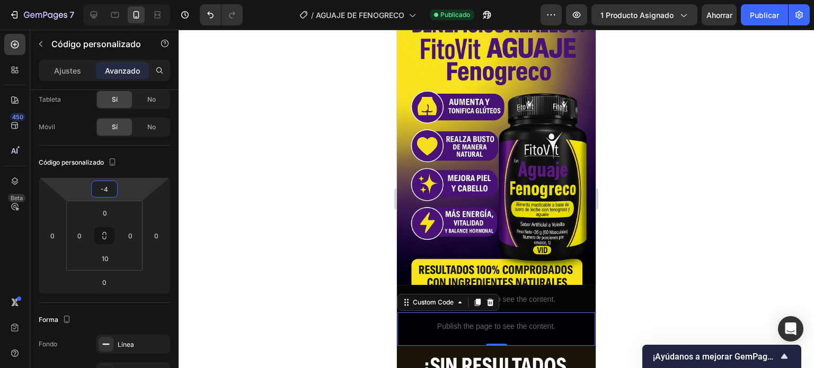
click at [132, 0] on html "7 / AGUAJE DE FENOGRECO Publicado Avance 1 producto asignado Ahorrar Publicar 4…" at bounding box center [407, 0] width 814 height 0
click at [746, 24] on button "Publicar" at bounding box center [764, 14] width 47 height 21
drag, startPoint x: 120, startPoint y: 211, endPoint x: 121, endPoint y: 220, distance: 8.5
click at [121, 0] on html "7 / AGUAJE DE FENOGRECO Publicado Avance 1 producto asignado Ahorrar Publicar 4…" at bounding box center [407, 0] width 814 height 0
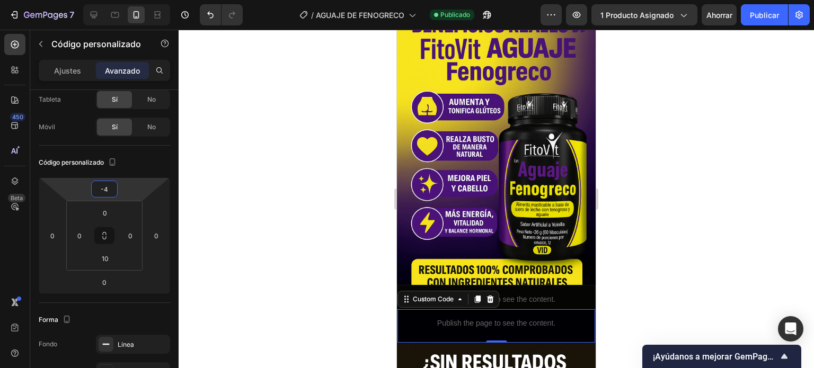
click at [121, 0] on html "7 / AGUAJE DE FENOGRECO Publicado Avance 1 producto asignado Ahorrar Publicar 4…" at bounding box center [407, 0] width 814 height 0
click at [765, 14] on font "Publicar" at bounding box center [764, 15] width 29 height 9
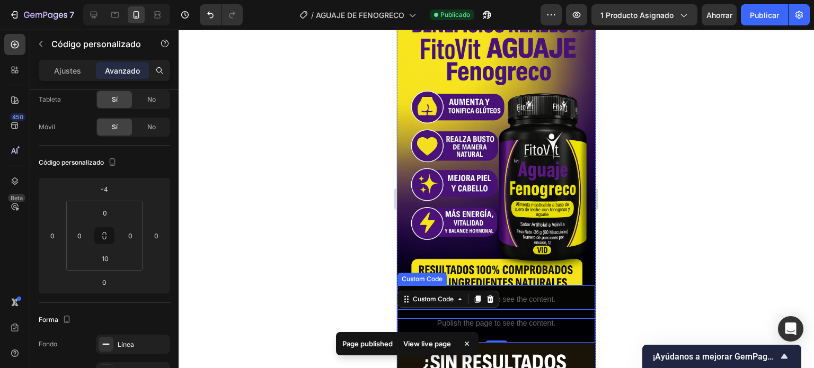
click at [556, 294] on p "Publish the page to see the content." at bounding box center [496, 299] width 198 height 11
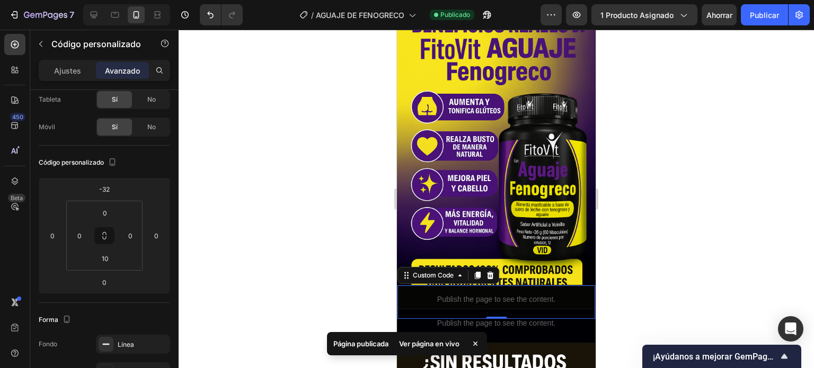
click at [524, 294] on p "Publish the page to see the content." at bounding box center [496, 299] width 198 height 11
click at [68, 68] on font "Ajustes" at bounding box center [67, 70] width 27 height 9
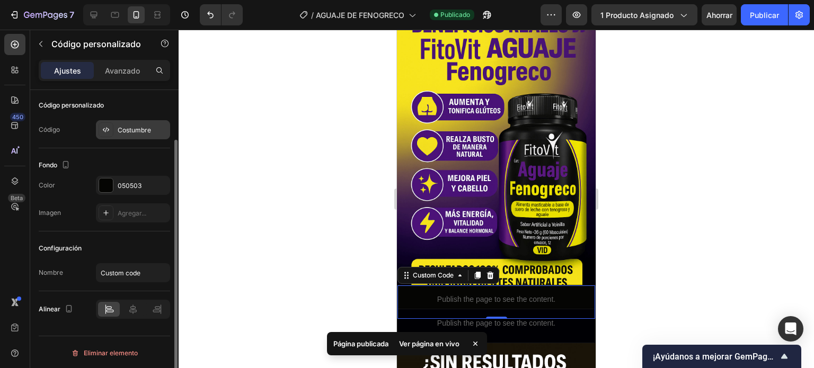
click at [125, 131] on font "Costumbre" at bounding box center [134, 130] width 33 height 8
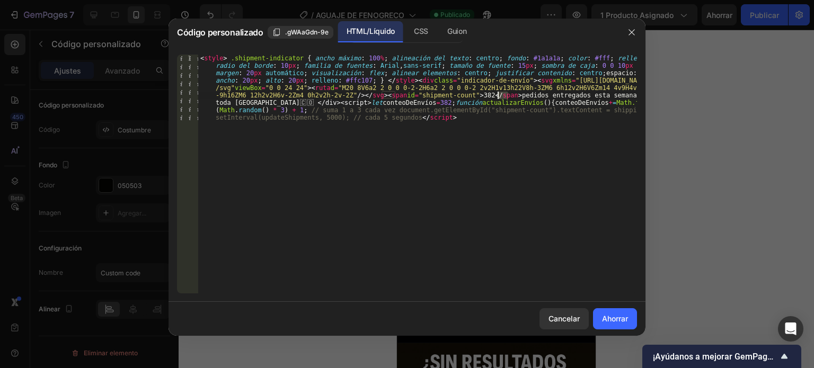
drag, startPoint x: 507, startPoint y: 94, endPoint x: 496, endPoint y: 95, distance: 10.1
click at [496, 95] on div "< style > .shipment-indicator { [PERSON_NAME] : 100 % ; alineación del texto : …" at bounding box center [417, 241] width 439 height 372
type textarea "1"
click at [497, 98] on div "< style > .shipment-indicator { [PERSON_NAME] : 100 % ; alineación del texto : …" at bounding box center [417, 241] width 439 height 372
type textarea "1"
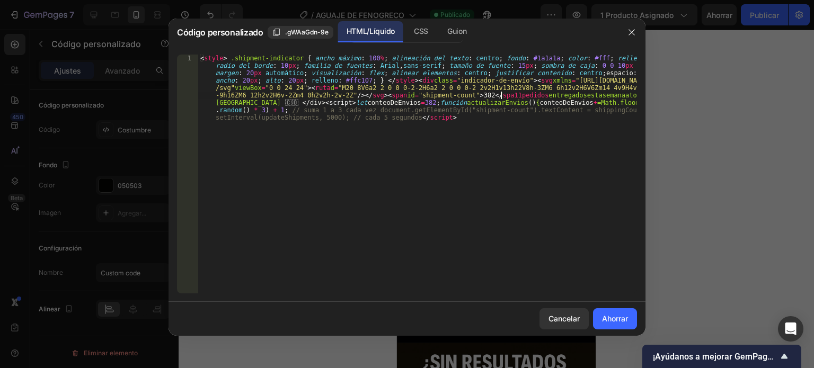
click at [527, 170] on div "< style > .shipment-indicator { [PERSON_NAME] : 100 % ; alineación del texto : …" at bounding box center [417, 241] width 439 height 372
click at [623, 314] on font "Ahorrar" at bounding box center [615, 318] width 26 height 9
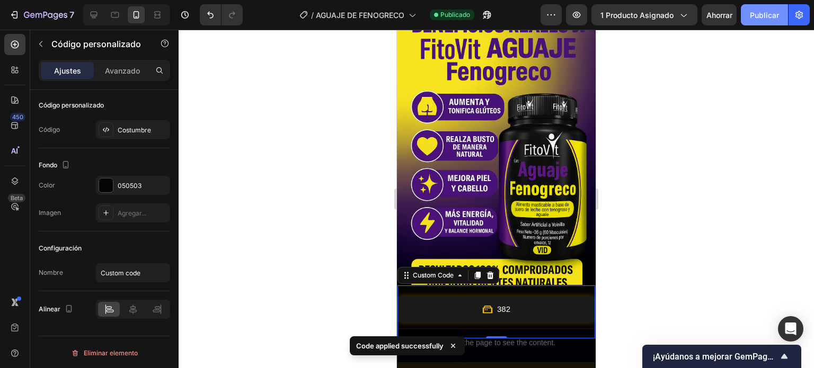
click at [757, 11] on font "Publicar" at bounding box center [764, 15] width 29 height 9
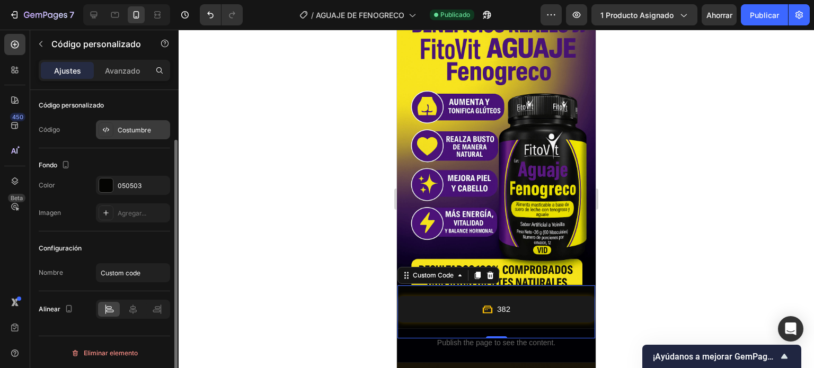
click at [139, 136] on div "Costumbre" at bounding box center [133, 129] width 74 height 19
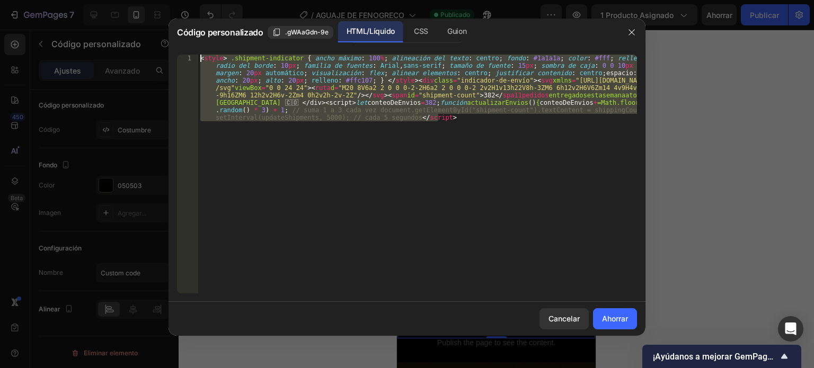
drag, startPoint x: 311, startPoint y: 101, endPoint x: 197, endPoint y: 59, distance: 121.6
click at [197, 59] on div "1 < style > .shipment-indicator { [PERSON_NAME] : 100 % ; alineación del texto …" at bounding box center [407, 174] width 460 height 239
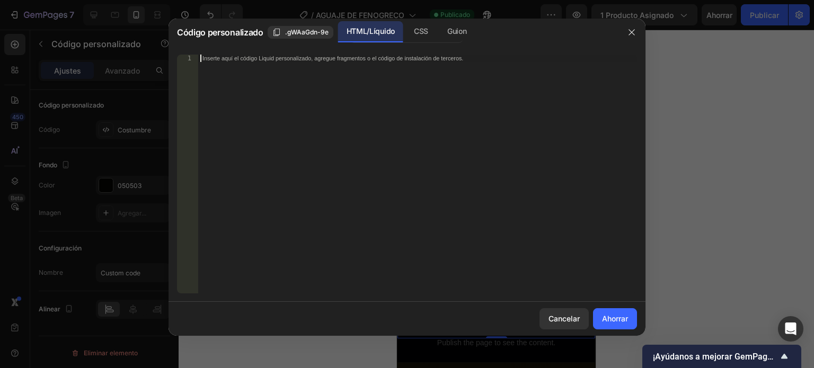
paste textarea
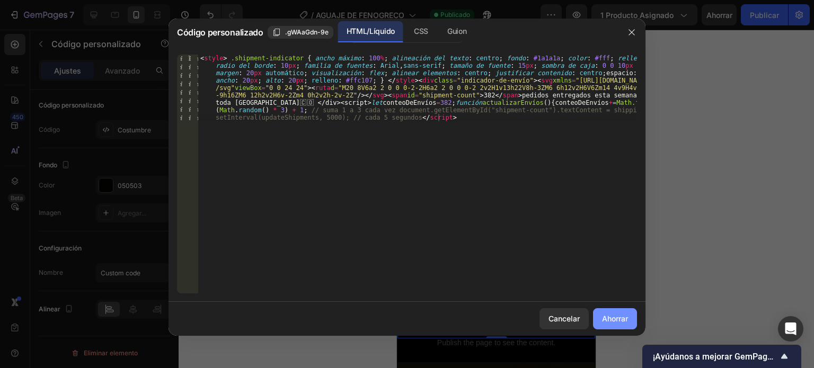
click at [625, 315] on font "Ahorrar" at bounding box center [615, 318] width 26 height 9
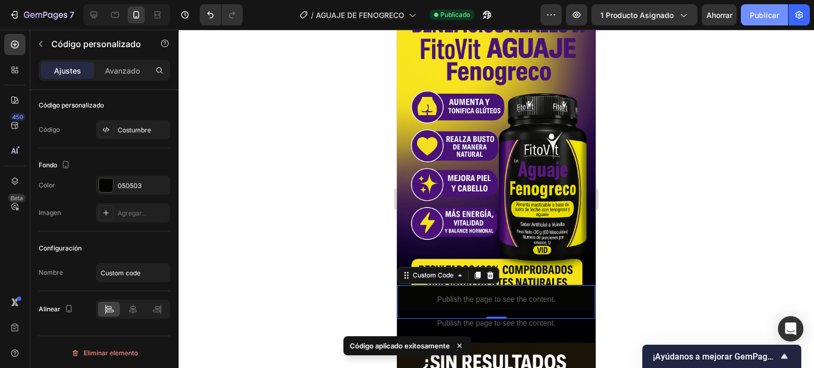
click at [754, 19] on font "Publicar" at bounding box center [764, 15] width 29 height 9
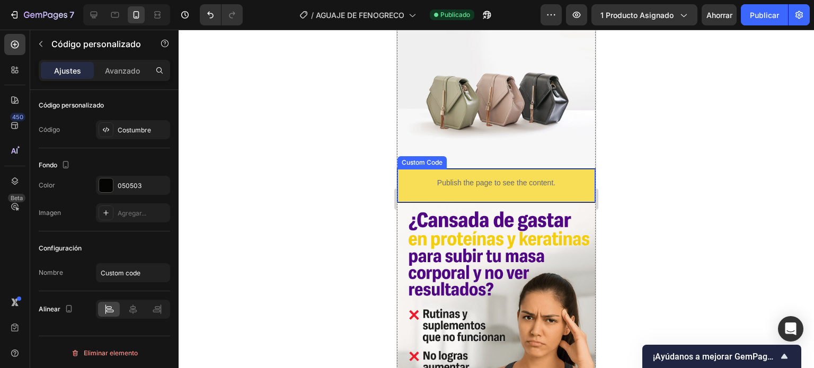
scroll to position [784, 0]
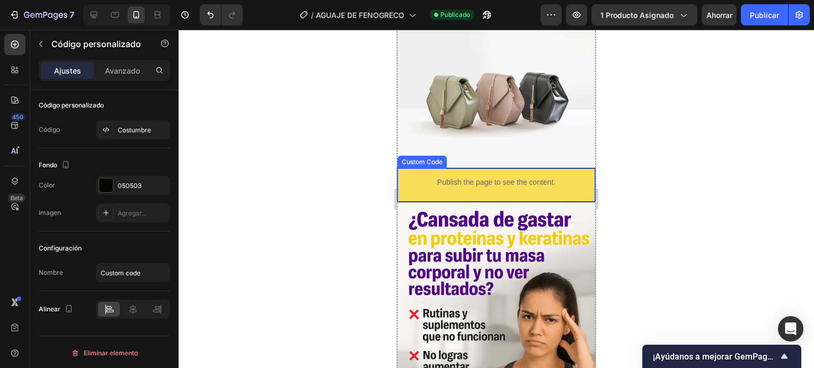
click at [466, 177] on p "Publish the page to see the content." at bounding box center [496, 182] width 198 height 11
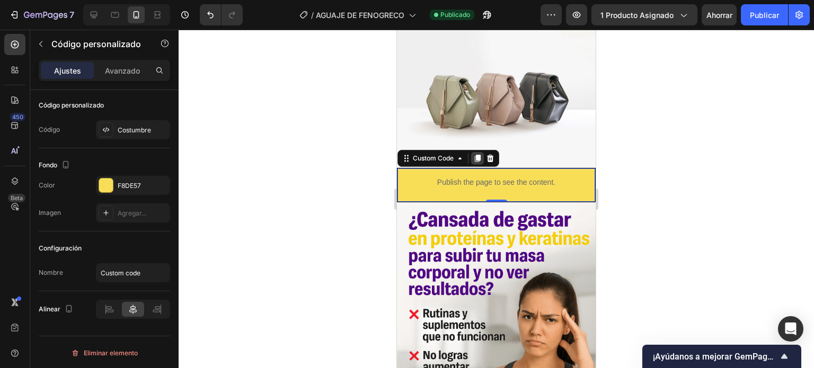
click at [477, 155] on icon at bounding box center [478, 158] width 6 height 7
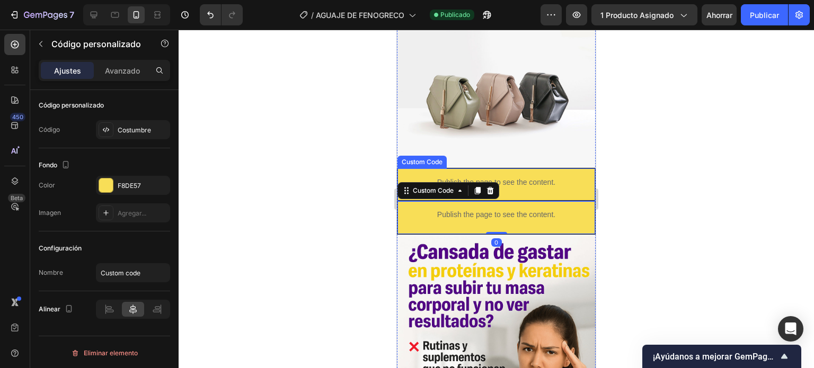
click at [468, 168] on div "Publish the page to see the content." at bounding box center [496, 182] width 198 height 28
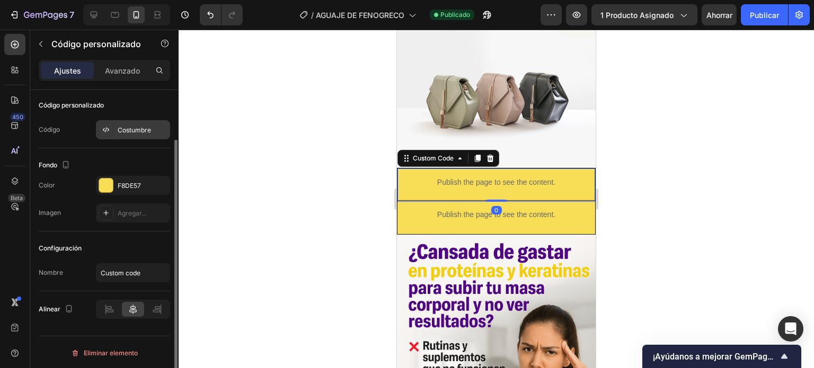
click at [138, 138] on div "Costumbre" at bounding box center [133, 129] width 74 height 19
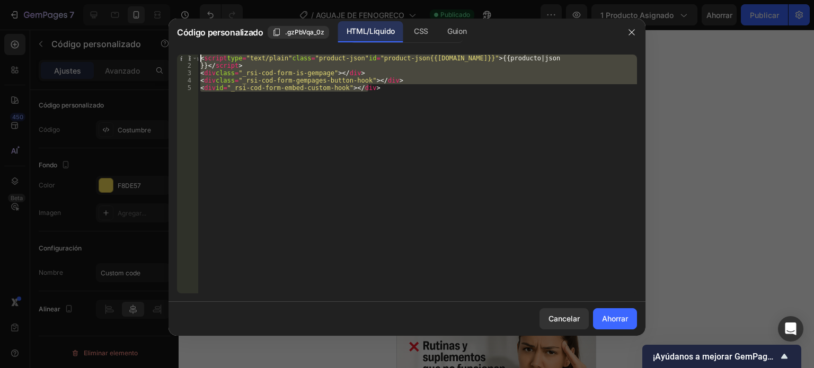
drag, startPoint x: 416, startPoint y: 89, endPoint x: 127, endPoint y: 42, distance: 293.1
click at [127, 42] on div "Código personalizado .gzPbVqa_0z HTML/Líquido CSS [PERSON_NAME] 1 2 3 4 5 < scr…" at bounding box center [407, 184] width 814 height 368
type textarea "<script type="text/plain" class="product-json" id="product-json{{[DOMAIN_NAME]}…"
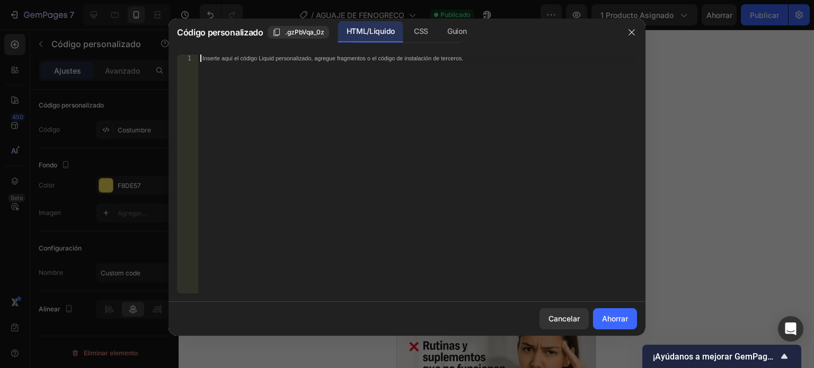
scroll to position [740, 0]
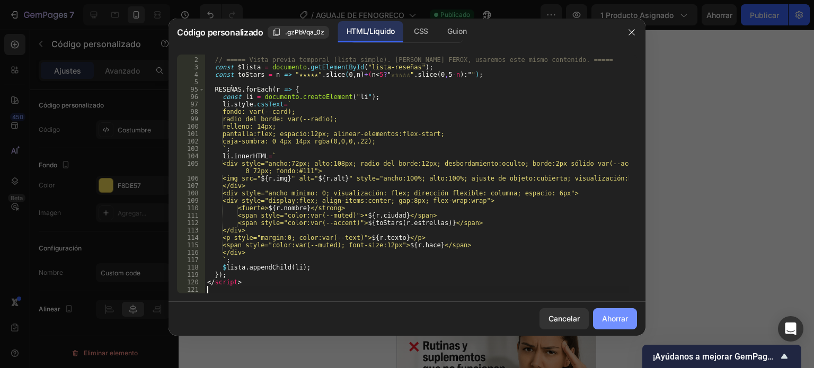
click at [617, 311] on button "Ahorrar" at bounding box center [615, 318] width 44 height 21
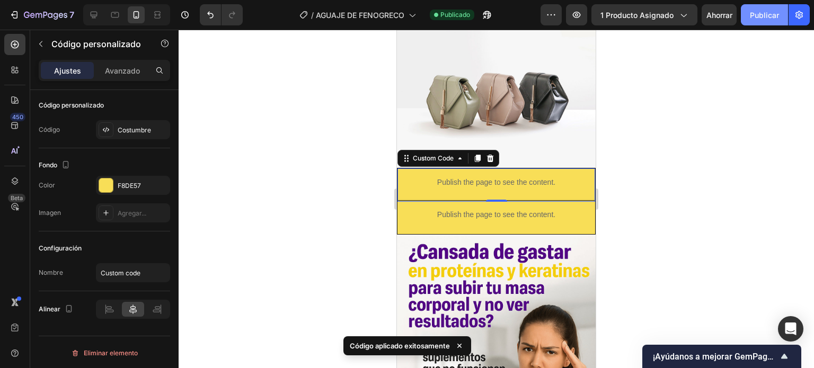
click at [760, 20] on font "Publicar" at bounding box center [764, 15] width 29 height 11
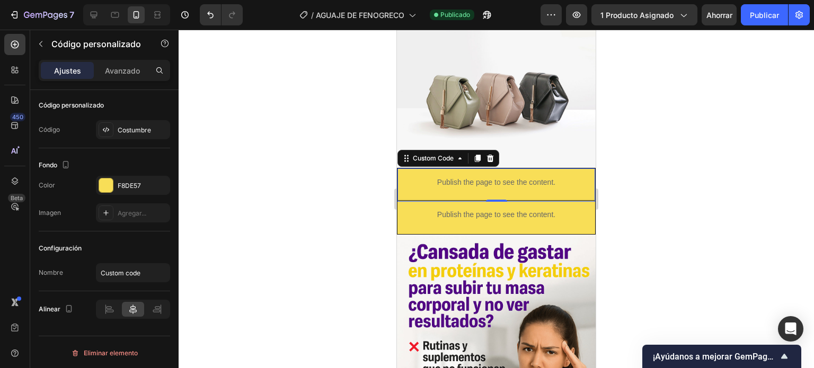
click at [483, 177] on p "Publish the page to see the content." at bounding box center [496, 182] width 198 height 11
click at [144, 134] on div "Costumbre" at bounding box center [143, 131] width 50 height 10
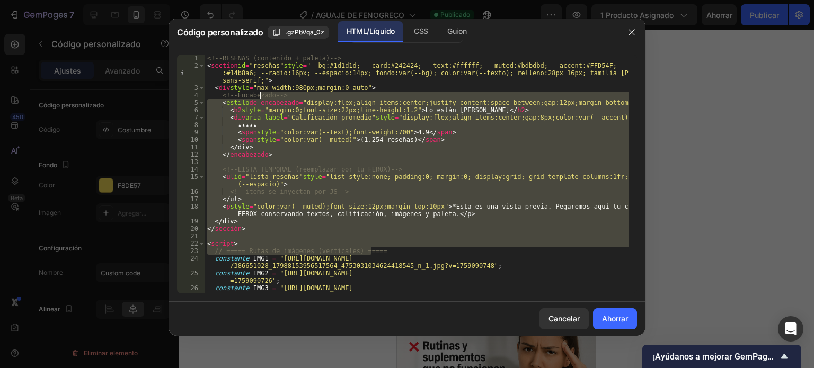
drag, startPoint x: 411, startPoint y: 248, endPoint x: 261, endPoint y: 93, distance: 215.5
click at [261, 93] on div "<!-- RESEÑAS (contenido + paleta) --> < section id = "reseñas" style = "--bg:#1…" at bounding box center [417, 185] width 424 height 261
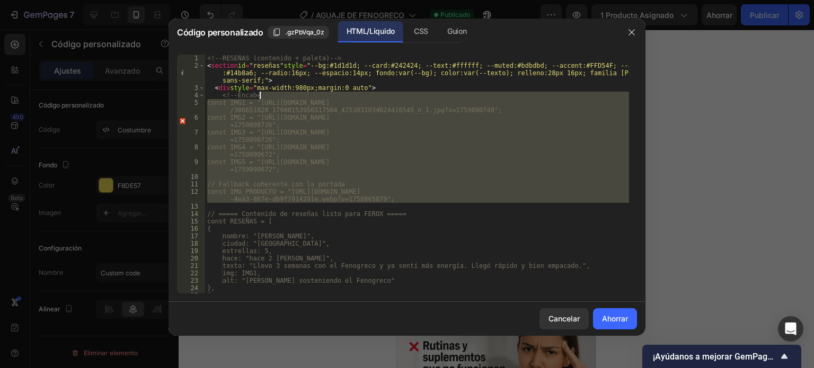
drag, startPoint x: 396, startPoint y: 206, endPoint x: 265, endPoint y: 87, distance: 176.3
click at [265, 87] on div "<!-- RESEÑAS (contenido + paleta) --> < section id = "reseñas" style = "--bg:#1…" at bounding box center [417, 182] width 424 height 254
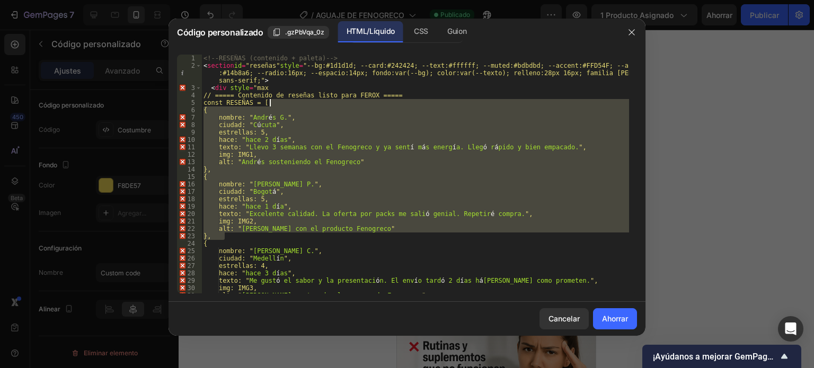
drag, startPoint x: 382, startPoint y: 240, endPoint x: 250, endPoint y: 97, distance: 194.6
click at [250, 97] on div "<!-- RESEÑAS (contenido + paleta) --> < section id = "reseñas" style = "--bg:#1…" at bounding box center [415, 182] width 428 height 254
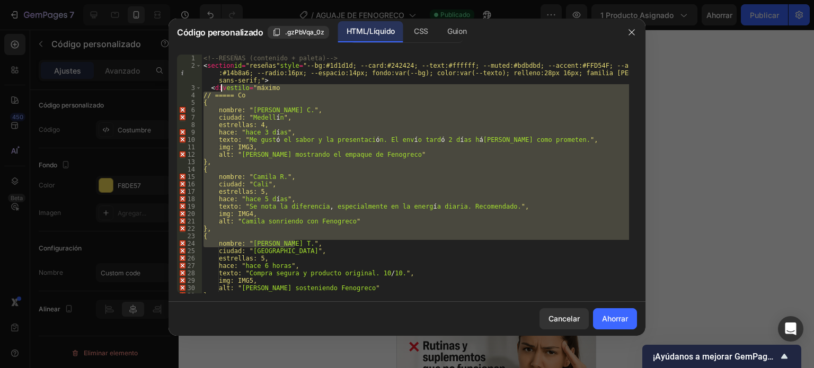
drag, startPoint x: 280, startPoint y: 167, endPoint x: 220, endPoint y: 84, distance: 101.8
click at [220, 84] on div "<!-- RESEÑAS (contenido + paleta) --> < section id = "reseñas" style = "--bg:#1…" at bounding box center [415, 182] width 428 height 254
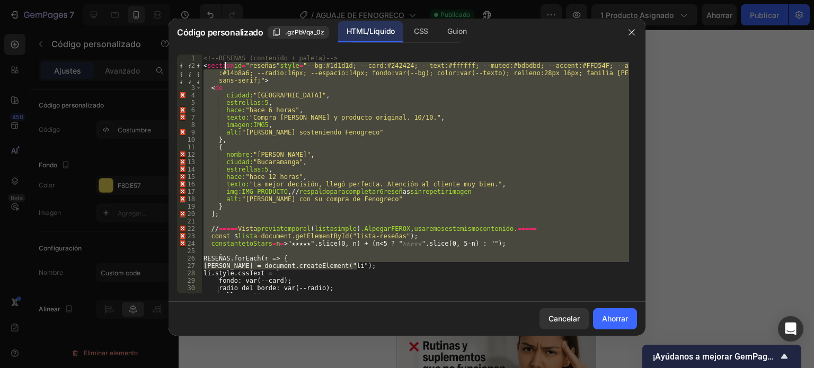
drag, startPoint x: 362, startPoint y: 264, endPoint x: 225, endPoint y: 68, distance: 239.6
click at [225, 68] on div "<!-- RESEÑAS (contenido + paleta) --> < section id = "reseñas" style = "--bg:#1…" at bounding box center [415, 182] width 428 height 254
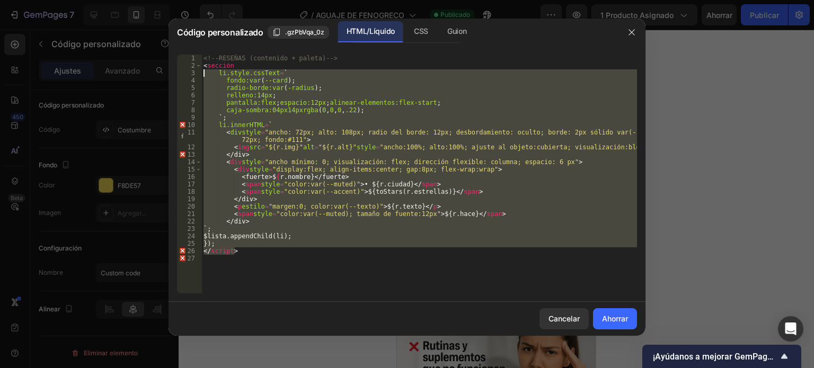
drag, startPoint x: 303, startPoint y: 234, endPoint x: 205, endPoint y: 66, distance: 194.3
click at [205, 66] on div "<!-- RESEÑAS (contenido + paleta) --> < sección li.style.cssText = ` fondo: var…" at bounding box center [419, 182] width 436 height 254
type textarea "<secti li.style.cssText = `"
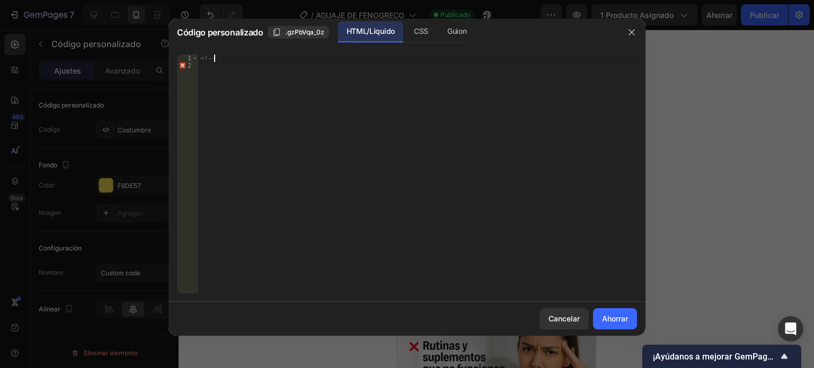
type textarea "<"
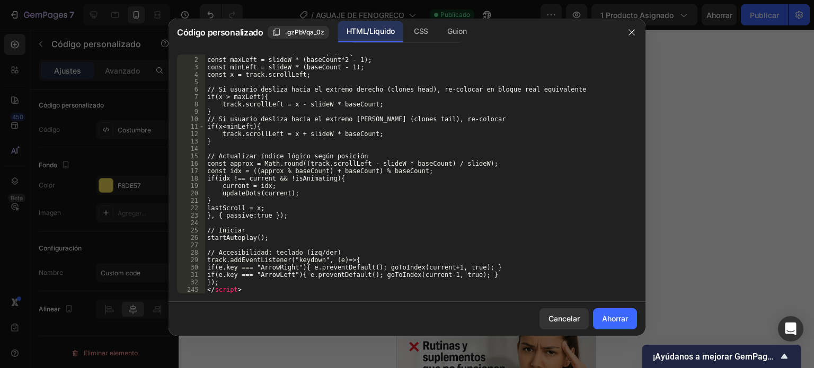
scroll to position [1689, 0]
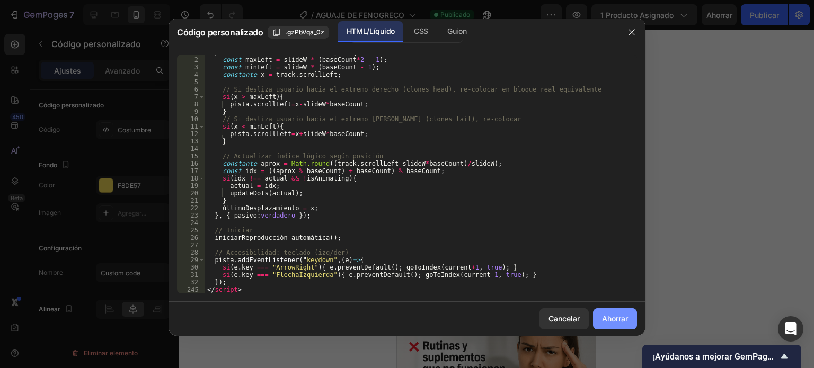
click at [615, 317] on font "Ahorrar" at bounding box center [615, 318] width 26 height 9
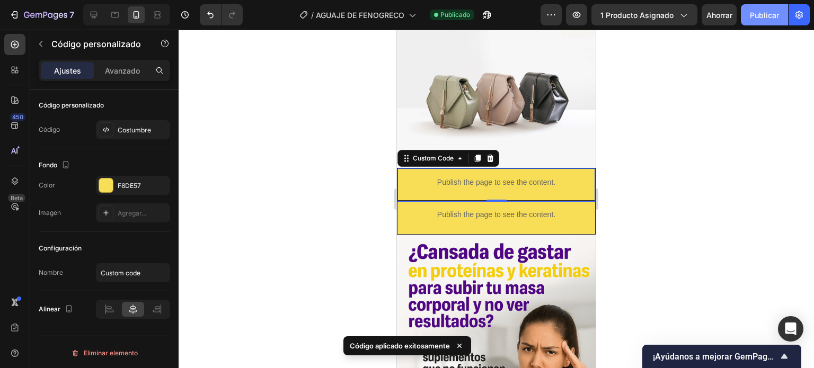
click at [756, 17] on font "Publicar" at bounding box center [764, 15] width 29 height 9
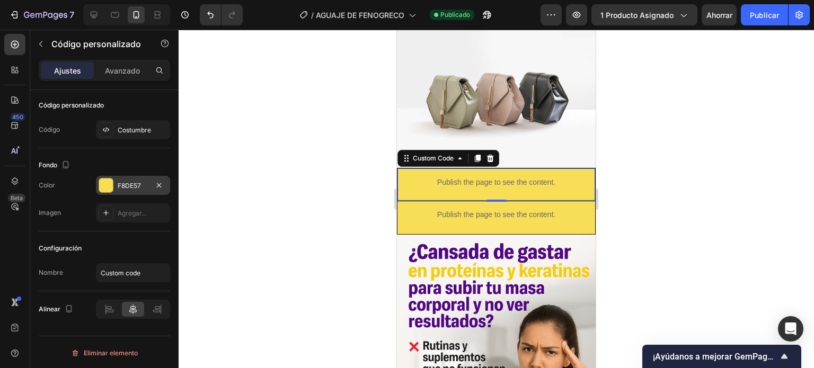
click at [106, 188] on div at bounding box center [106, 186] width 14 height 14
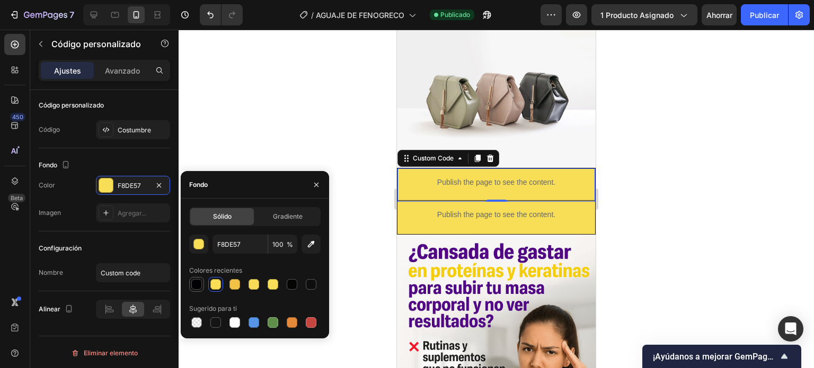
click at [196, 284] on div at bounding box center [196, 284] width 11 height 11
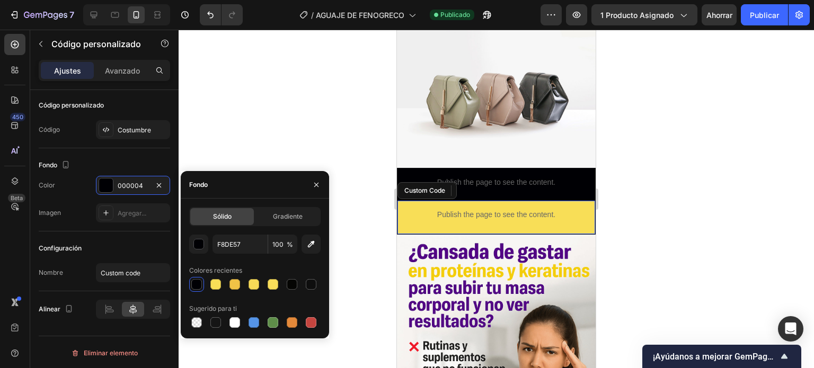
click at [452, 201] on div "Publish the page to see the content." at bounding box center [496, 215] width 198 height 28
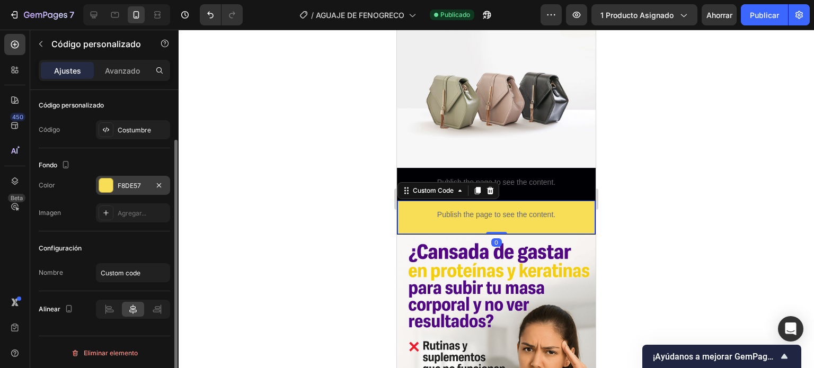
click at [117, 183] on div "F8DE57" at bounding box center [133, 185] width 74 height 19
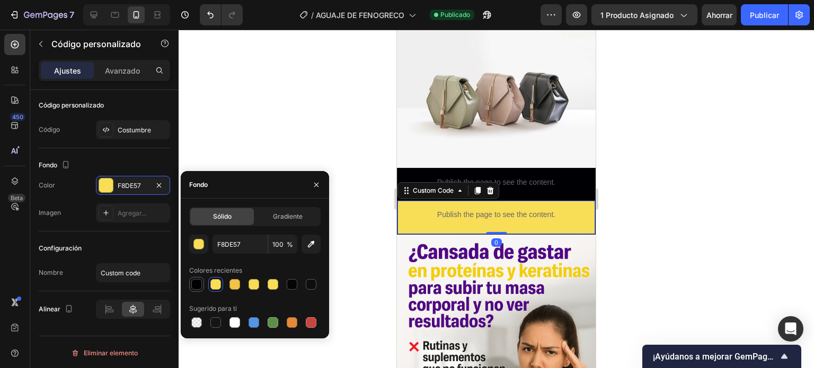
click at [201, 285] on div at bounding box center [196, 284] width 11 height 11
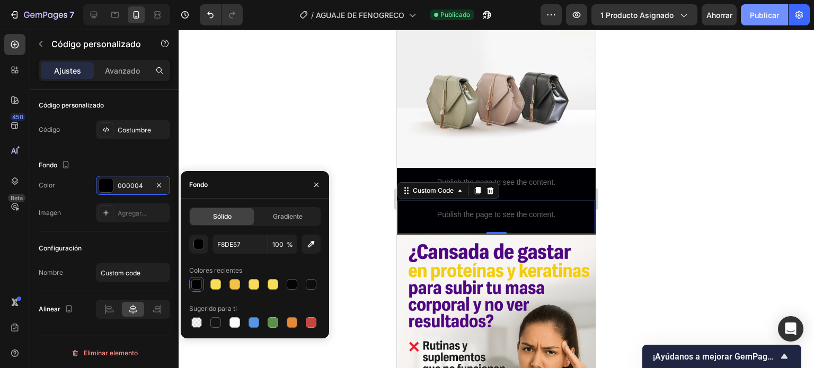
click at [759, 14] on font "Publicar" at bounding box center [764, 15] width 29 height 9
